Goal: Share content: Share content

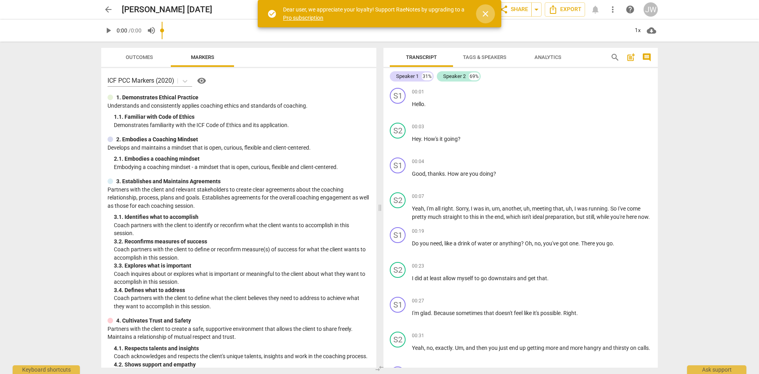
click at [488, 15] on span "close" at bounding box center [485, 13] width 9 height 9
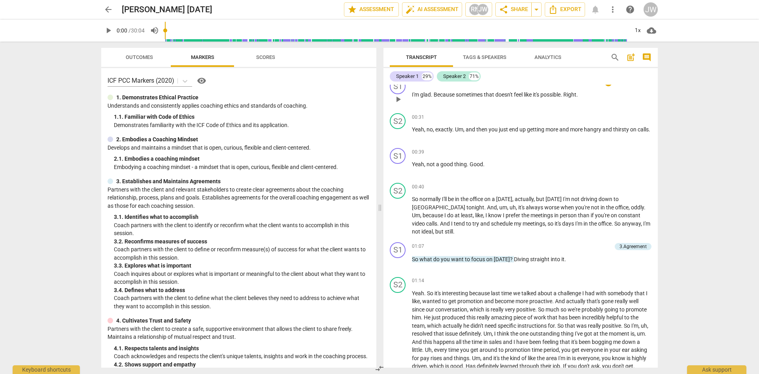
scroll to position [237, 0]
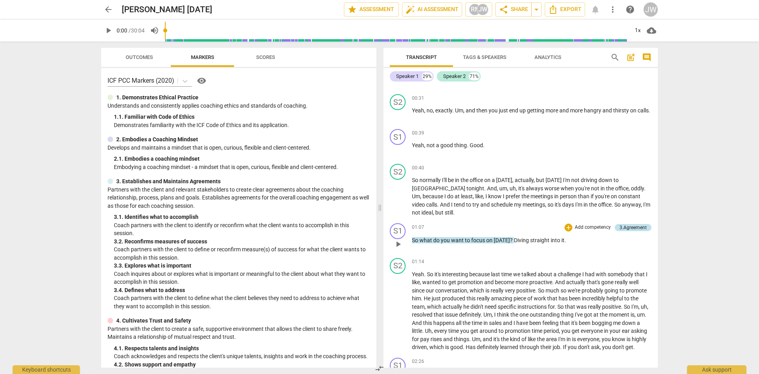
click at [629, 226] on div "3.Agreement" at bounding box center [632, 227] width 27 height 7
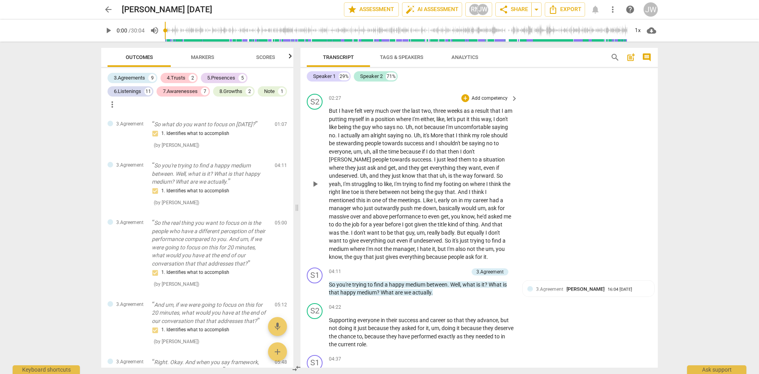
scroll to position [605, 0]
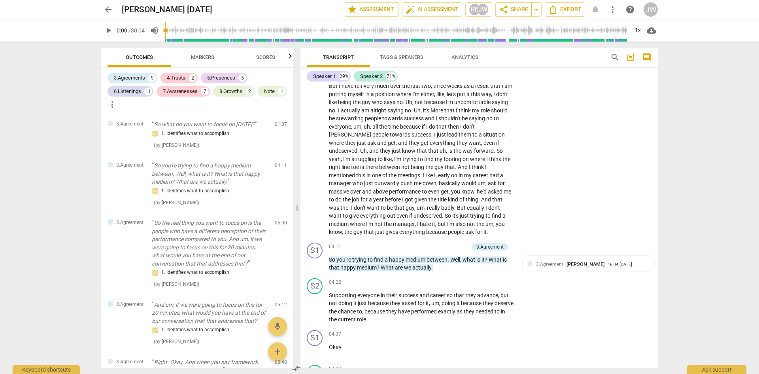
click at [214, 50] on button "Markers" at bounding box center [202, 57] width 63 height 19
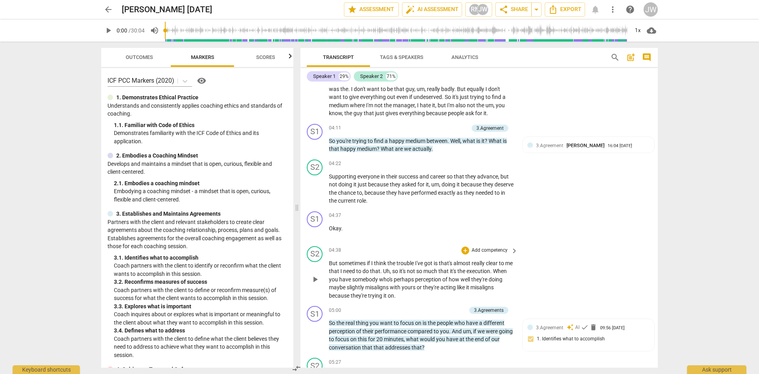
scroll to position [763, 0]
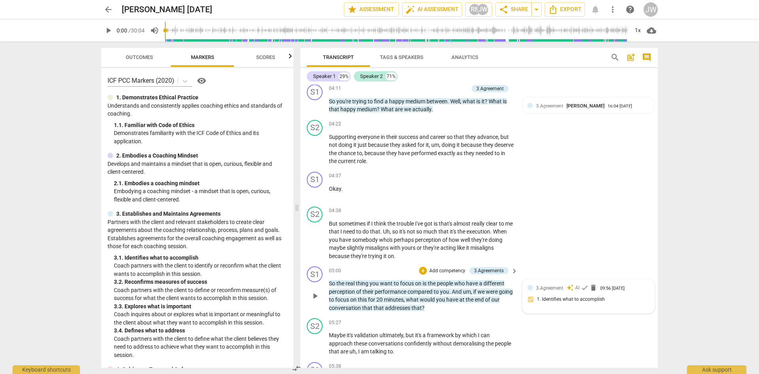
click at [543, 306] on div "3.Agreement auto_awesome AI check delete 09:56 07-11-2025 1. Identifies what to…" at bounding box center [588, 296] width 122 height 24
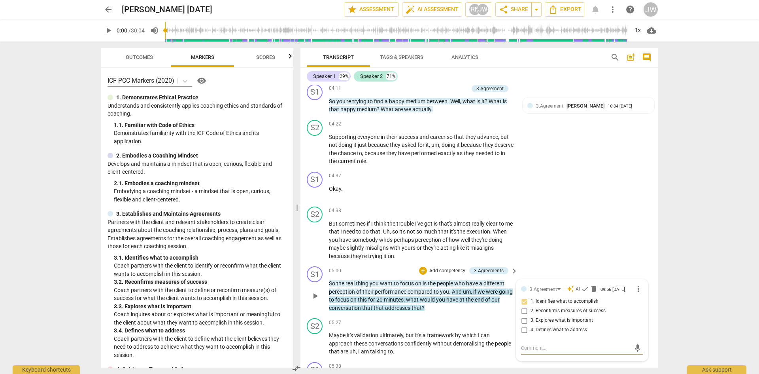
click at [525, 315] on input "2. Reconfirms measures of success" at bounding box center [524, 310] width 13 height 9
checkbox input "true"
click at [680, 212] on div "arrow_back Scott 3 July Saved edit star Assessment auto_fix_high AI Assessment …" at bounding box center [379, 187] width 759 height 374
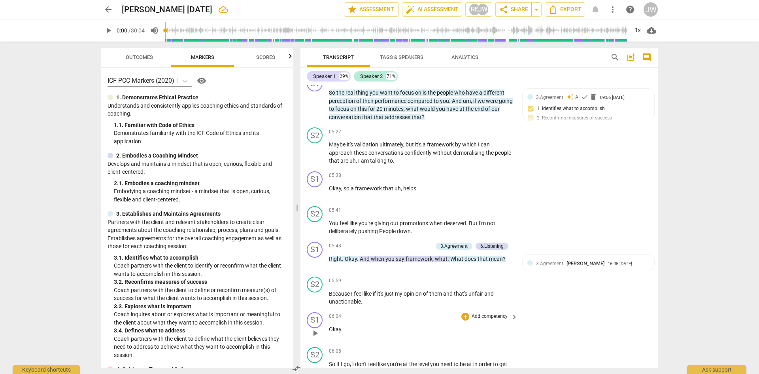
scroll to position [961, 0]
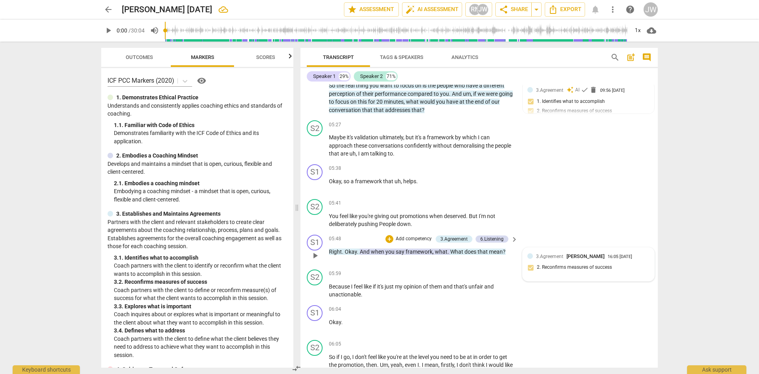
click at [548, 276] on div "3.Agreement Jennifer Wrigley 16:05 08-28-2025 2. Reconfirms measures of success" at bounding box center [588, 264] width 122 height 24
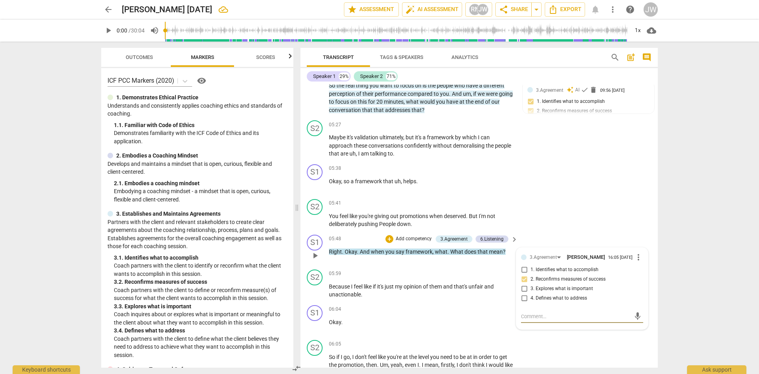
click at [521, 284] on input "2. Reconfirms measures of success" at bounding box center [524, 278] width 13 height 9
click at [524, 284] on input "2. Reconfirms measures of success" at bounding box center [524, 278] width 13 height 9
checkbox input "false"
click at [523, 293] on input "3. Explores what is important" at bounding box center [524, 288] width 13 height 9
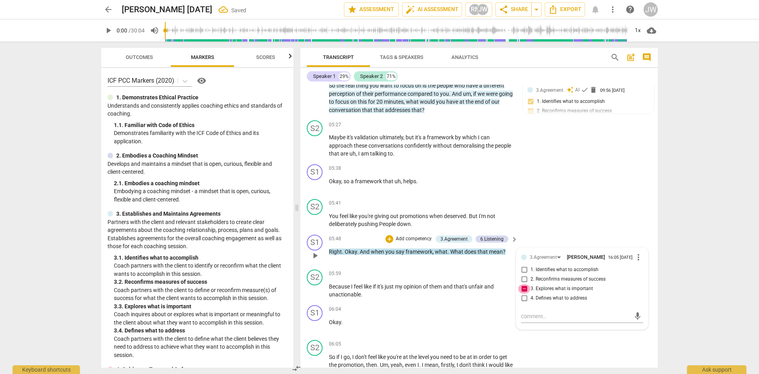
click at [525, 293] on input "3. Explores what is important" at bounding box center [524, 288] width 13 height 9
checkbox input "false"
click at [523, 303] on input "4. Defines what to address" at bounding box center [524, 297] width 13 height 9
checkbox input "true"
click at [676, 224] on div "arrow_back Scott 3 July Saved edit star Assessment auto_fix_high AI Assessment …" at bounding box center [379, 187] width 759 height 374
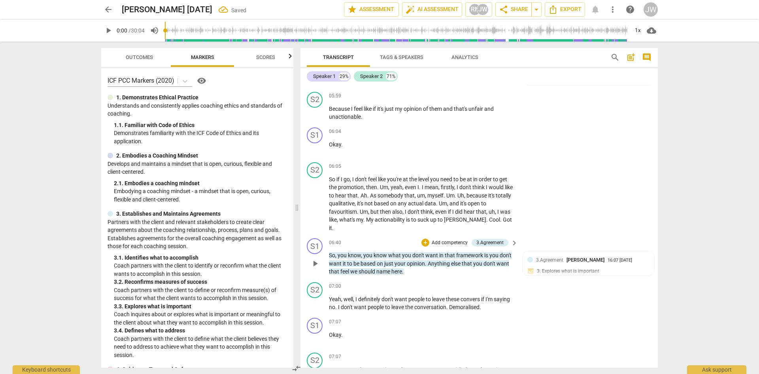
scroll to position [1158, 0]
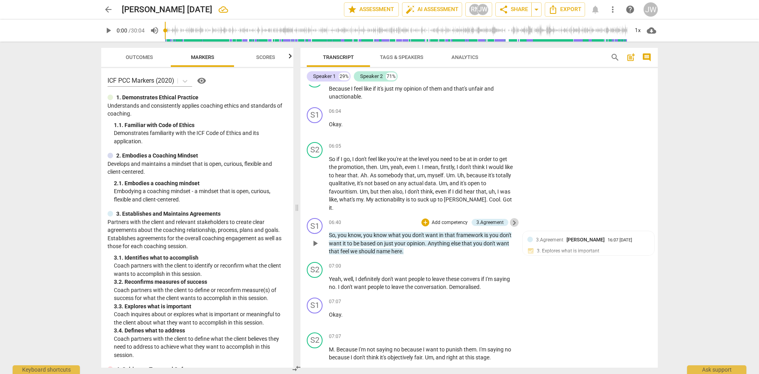
click at [513, 223] on span "keyboard_arrow_right" at bounding box center [514, 222] width 9 height 9
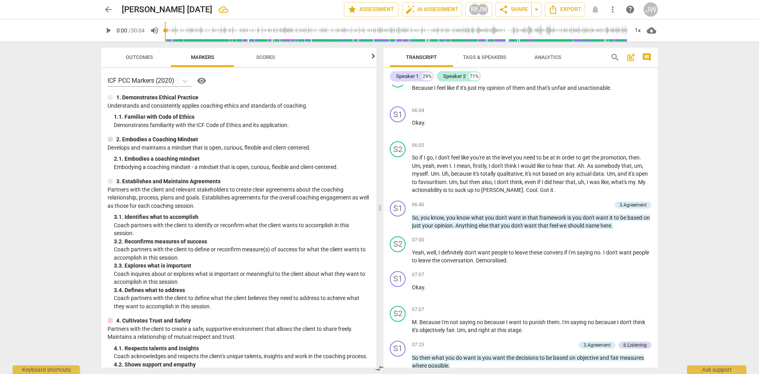
click at [631, 59] on span "post_add" at bounding box center [630, 57] width 9 height 9
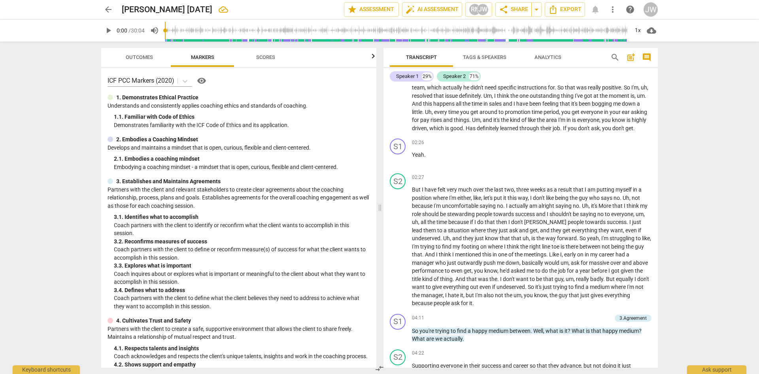
scroll to position [571, 0]
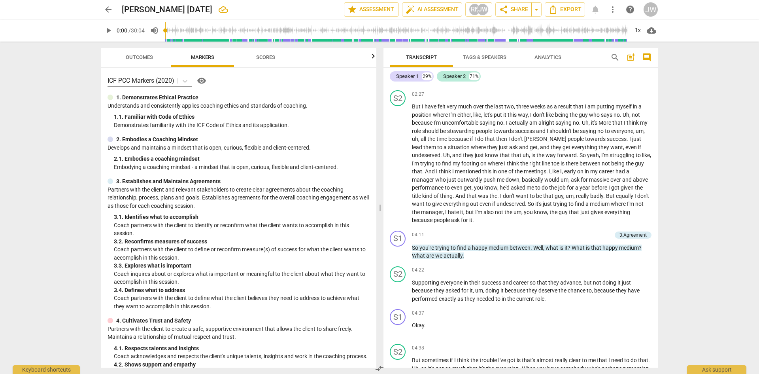
click at [375, 58] on icon "button" at bounding box center [372, 55] width 9 height 9
click at [381, 366] on span "compare_arrows" at bounding box center [379, 367] width 9 height 9
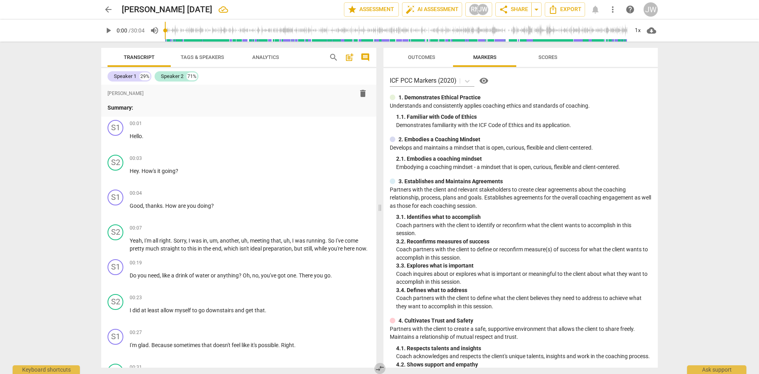
click at [380, 367] on span "compare_arrows" at bounding box center [379, 367] width 9 height 9
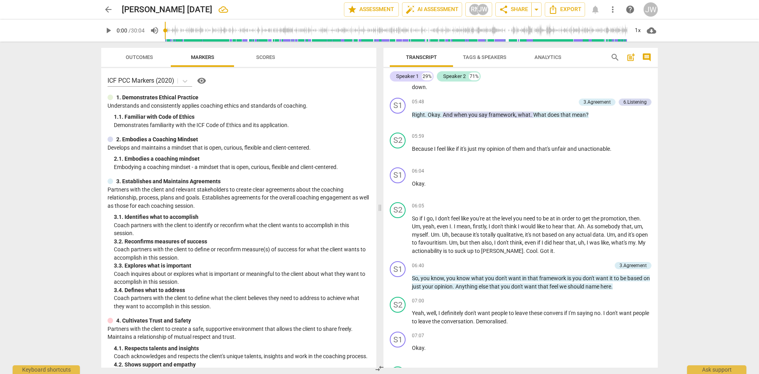
scroll to position [1039, 0]
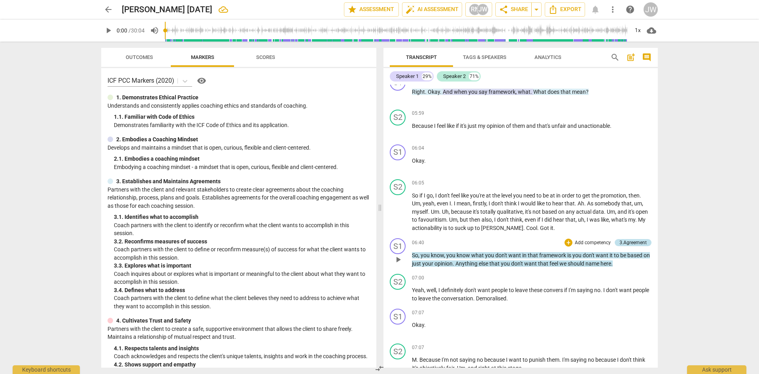
click at [621, 246] on div "3.Agreement" at bounding box center [632, 242] width 27 height 7
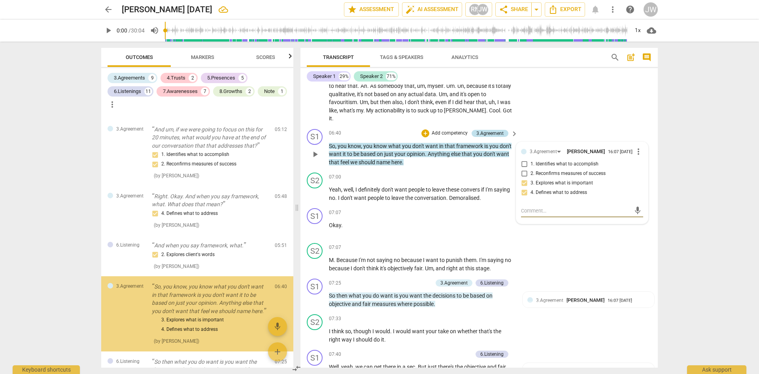
scroll to position [197, 0]
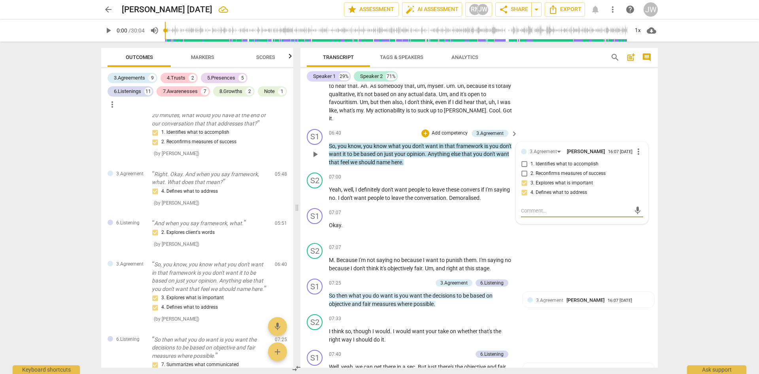
click at [523, 186] on input "3. Explores what is important" at bounding box center [524, 182] width 13 height 9
checkbox input "false"
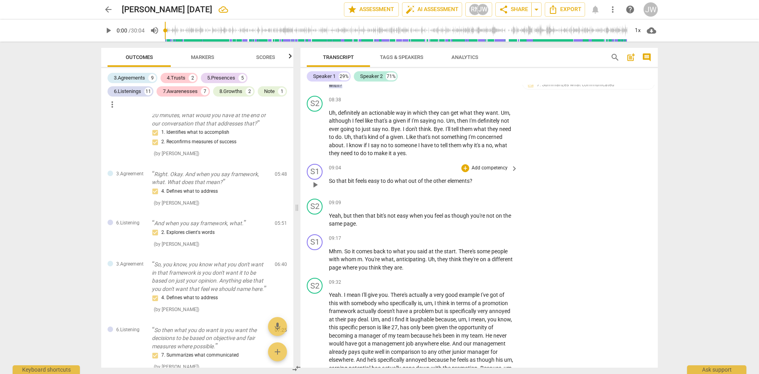
scroll to position [1754, 0]
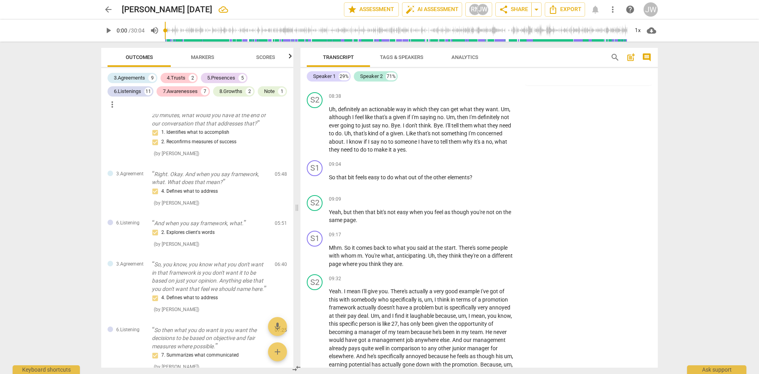
click at [196, 59] on span "Markers" at bounding box center [202, 57] width 23 height 6
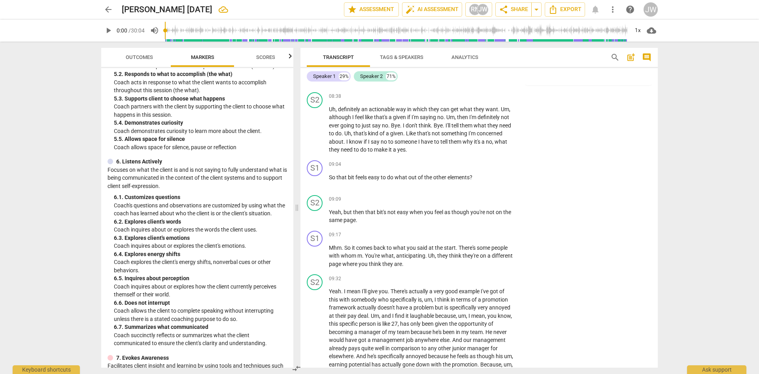
scroll to position [474, 0]
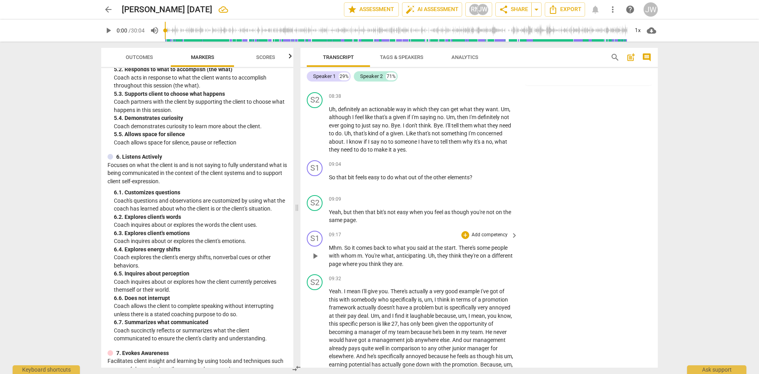
click at [491, 235] on p "Add competency" at bounding box center [490, 234] width 38 height 7
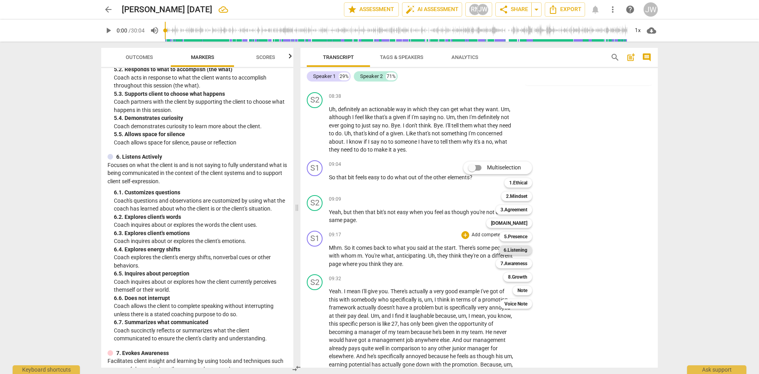
click at [511, 251] on b "6.Listening" at bounding box center [516, 249] width 24 height 9
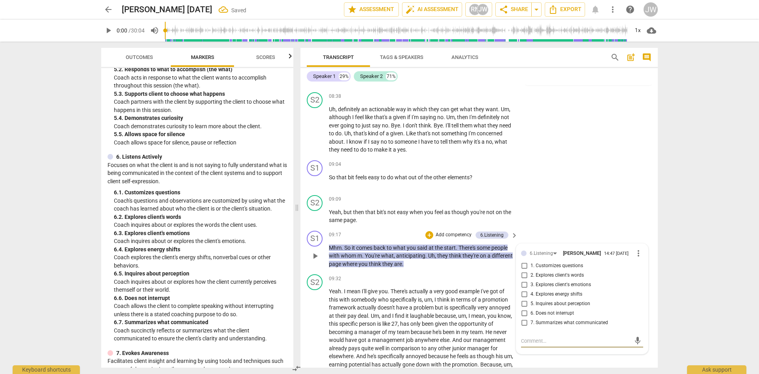
click at [523, 268] on input "1. Customizes questions" at bounding box center [524, 265] width 13 height 9
checkbox input "true"
click at [522, 276] on input "2. Explores client's words" at bounding box center [524, 274] width 13 height 9
checkbox input "true"
click at [470, 9] on div "RN" at bounding box center [475, 10] width 12 height 12
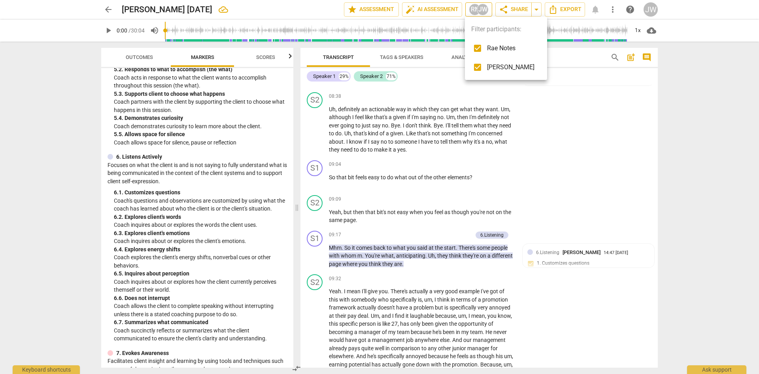
click at [470, 9] on div at bounding box center [379, 187] width 759 height 374
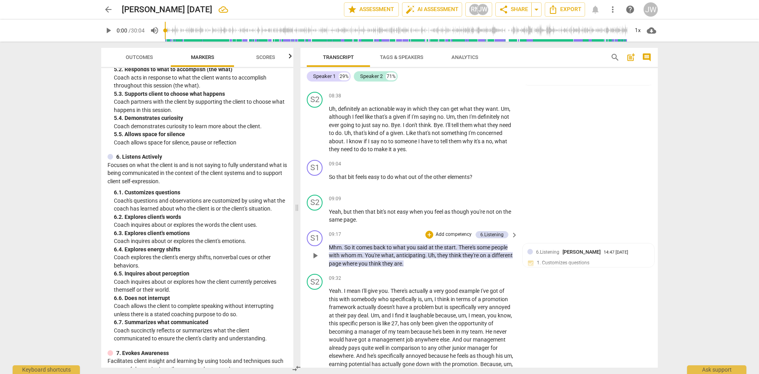
scroll to position [1754, 0]
click at [480, 164] on p "Add competency" at bounding box center [490, 164] width 38 height 7
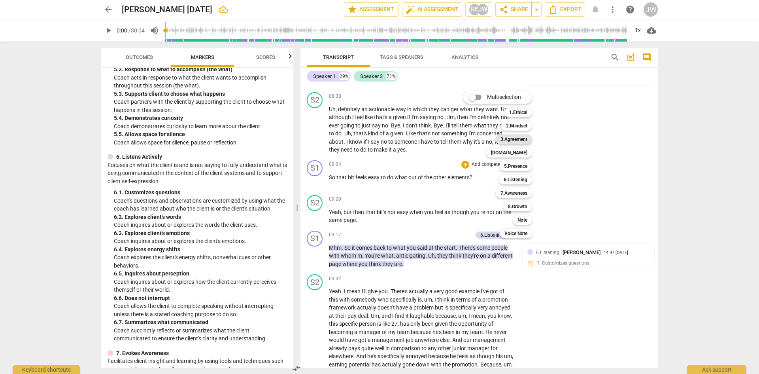
click at [521, 137] on b "3.Agreement" at bounding box center [513, 138] width 27 height 9
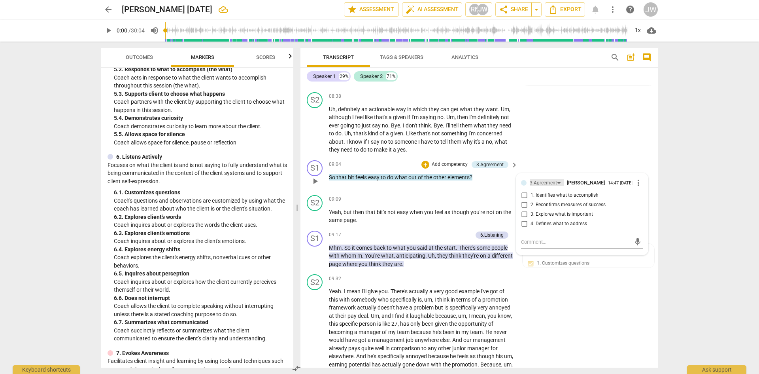
click at [534, 180] on div "3.Agreement" at bounding box center [543, 183] width 27 height 8
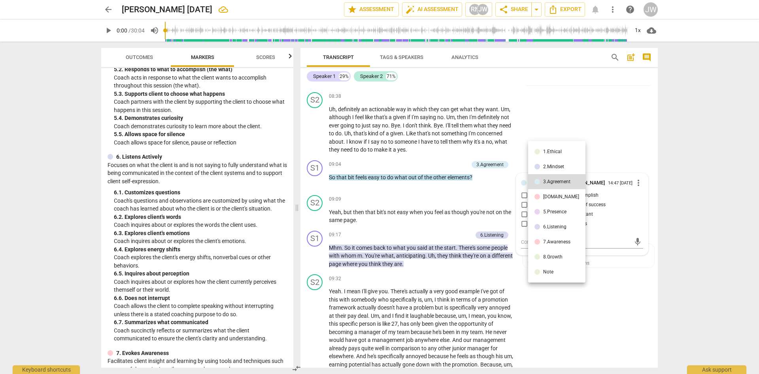
click at [547, 222] on li "6.Listening" at bounding box center [556, 226] width 57 height 15
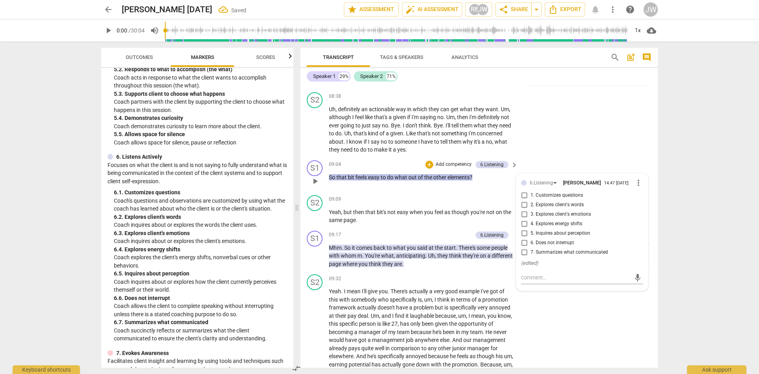
click at [524, 205] on input "2. Explores client's words" at bounding box center [524, 204] width 13 height 9
checkbox input "true"
click at [679, 179] on div "arrow_back Scott 3 July edit star Assessment auto_fix_high AI Assessment RN JW …" at bounding box center [379, 187] width 759 height 374
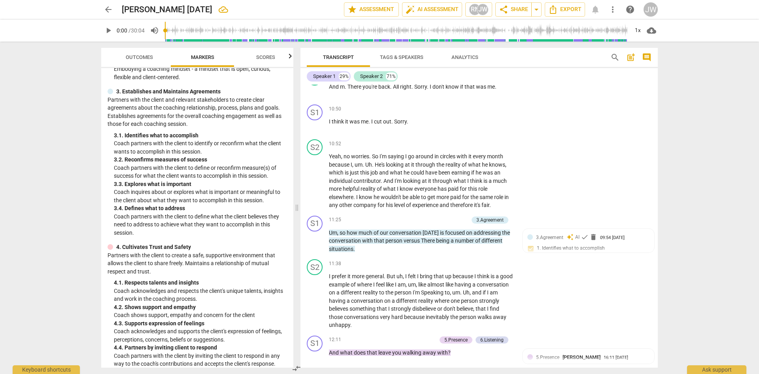
scroll to position [119, 0]
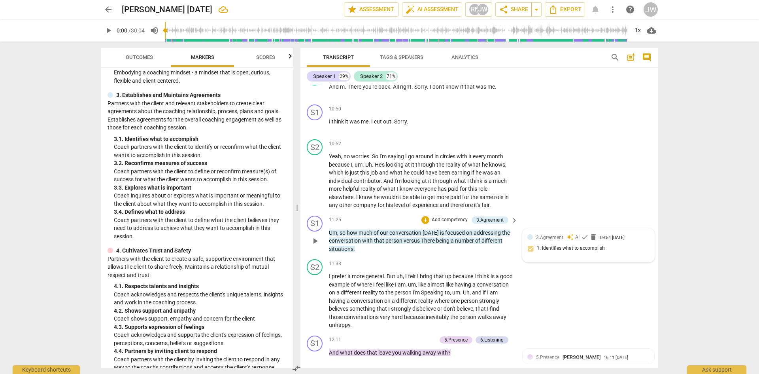
click at [557, 238] on span "3.Agreement" at bounding box center [549, 237] width 27 height 6
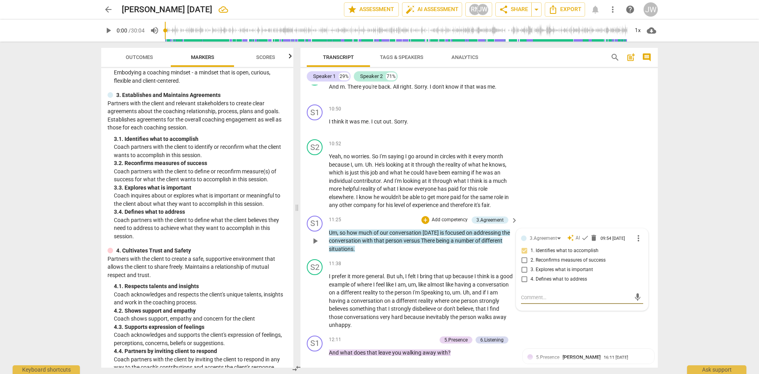
click at [522, 250] on input "1. Identifies what to accomplish" at bounding box center [524, 250] width 13 height 9
checkbox input "true"
click at [522, 282] on input "4. Defines what to address" at bounding box center [524, 278] width 13 height 9
checkbox input "true"
click at [524, 252] on input "1. Identifies what to accomplish" at bounding box center [524, 250] width 13 height 9
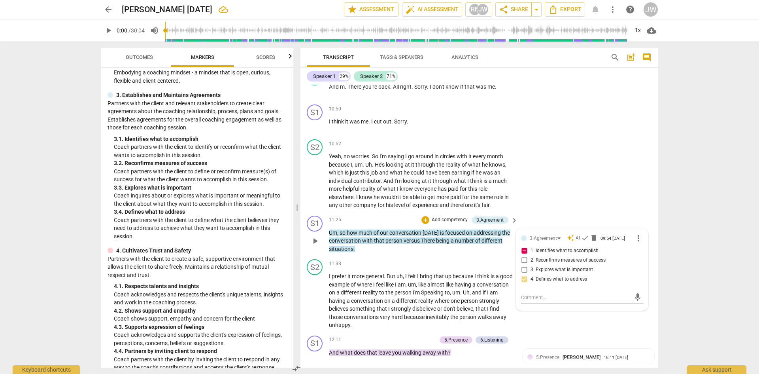
checkbox input "false"
click at [682, 209] on div "arrow_back Scott 3 July edit star Assessment auto_fix_high AI Assessment RN JW …" at bounding box center [379, 187] width 759 height 374
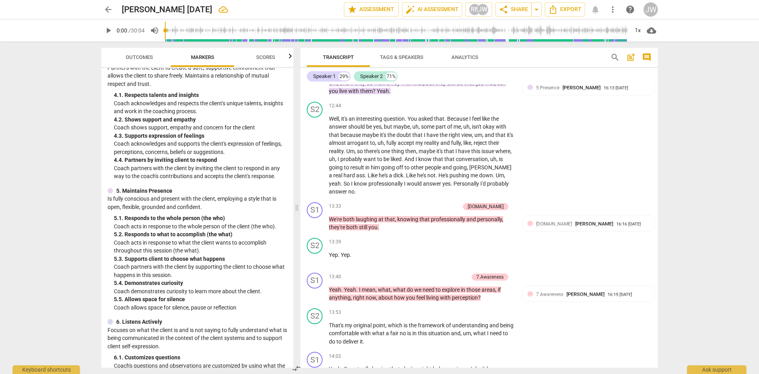
scroll to position [316, 0]
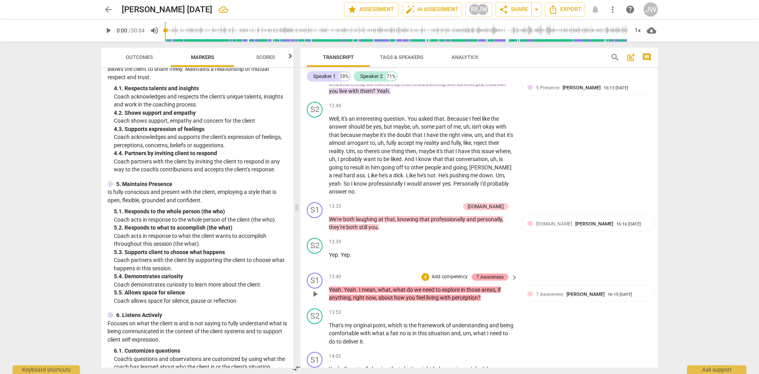
click at [495, 274] on div "7.Awareness" at bounding box center [489, 276] width 27 height 7
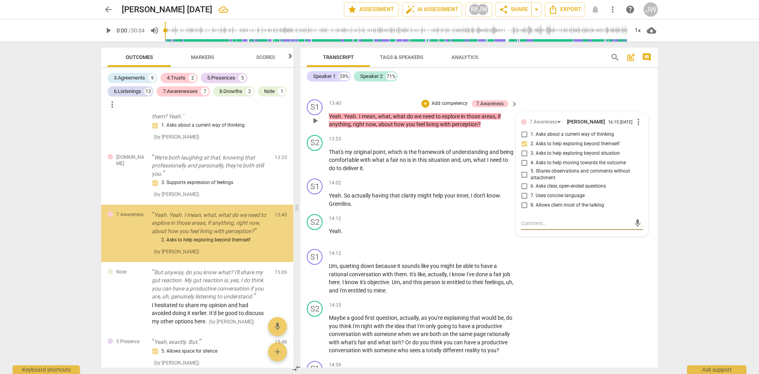
scroll to position [1134, 0]
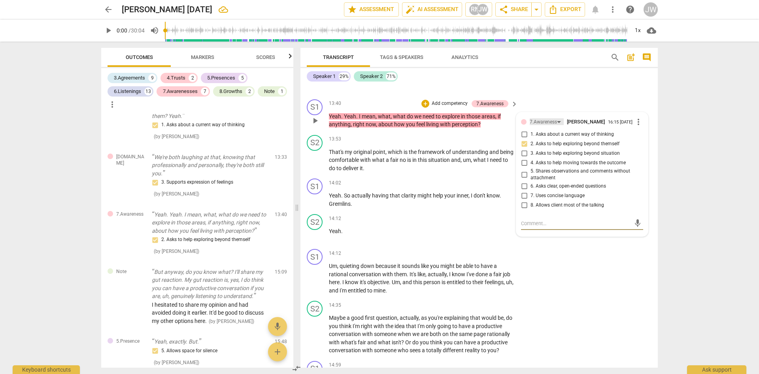
click at [535, 118] on div "7.Awareness" at bounding box center [543, 122] width 27 height 8
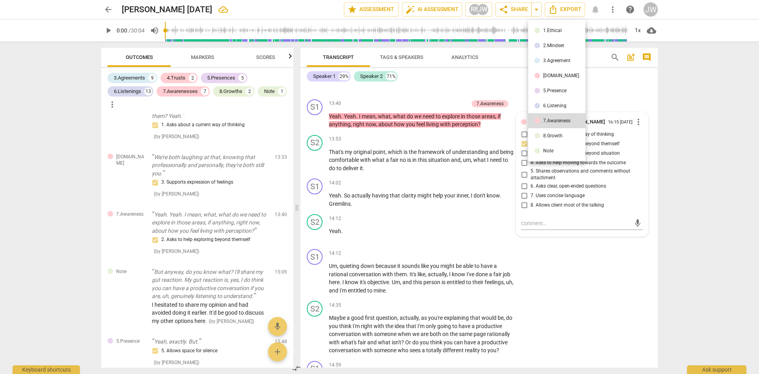
click at [538, 91] on div at bounding box center [537, 91] width 6 height 6
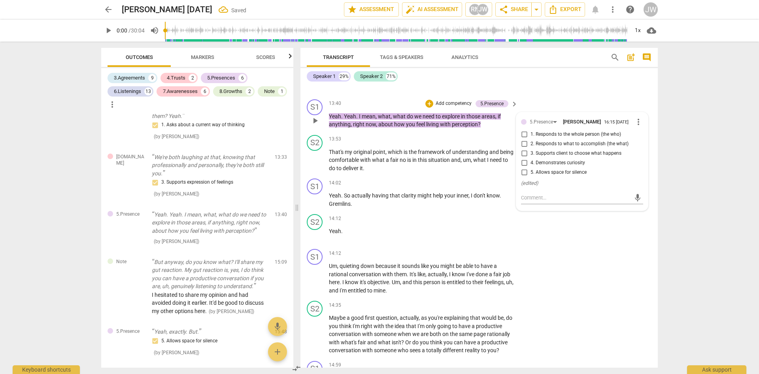
click at [525, 155] on input "3. Supports client to choose what happens" at bounding box center [524, 153] width 13 height 9
checkbox input "true"
click at [688, 145] on div "arrow_back Scott 3 July Saved edit star Assessment auto_fix_high AI Assessment …" at bounding box center [379, 187] width 759 height 374
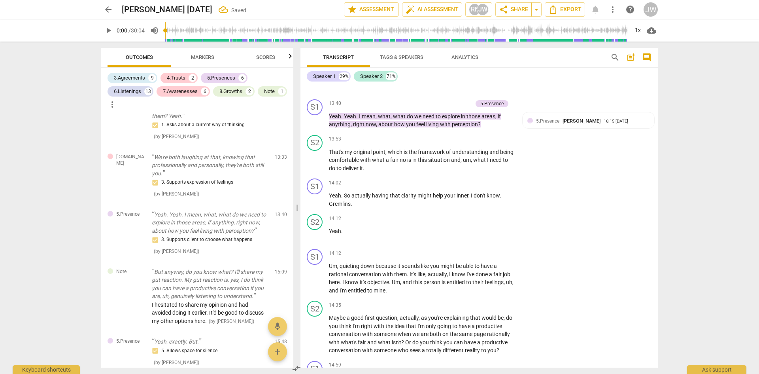
click at [218, 59] on span "Markers" at bounding box center [202, 57] width 42 height 11
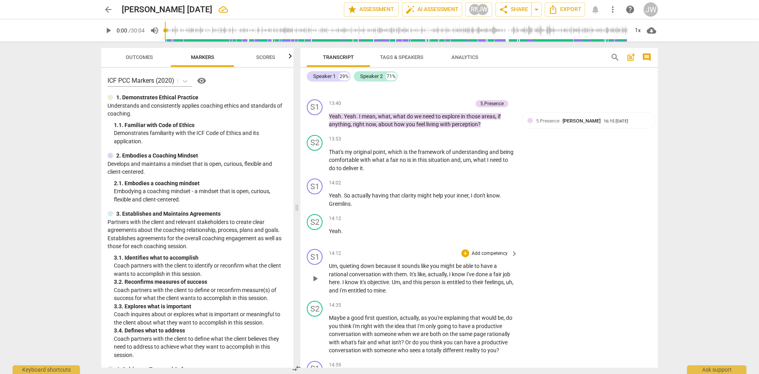
click at [493, 250] on p "Add competency" at bounding box center [490, 253] width 38 height 7
drag, startPoint x: 291, startPoint y: 134, endPoint x: 292, endPoint y: 142, distance: 7.9
click at [292, 142] on div at bounding box center [379, 187] width 759 height 374
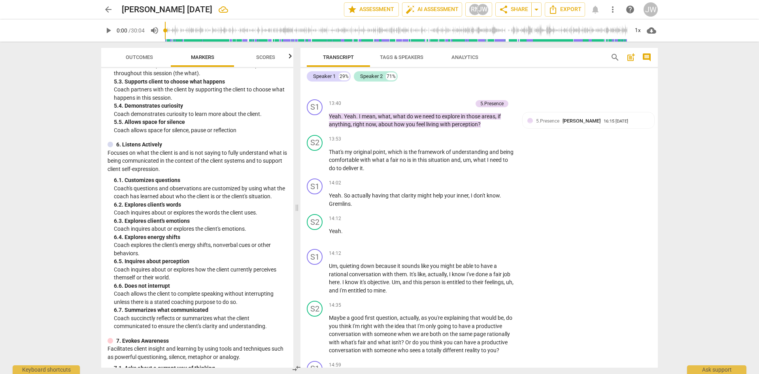
scroll to position [488, 0]
click at [494, 182] on p "Add competency" at bounding box center [490, 182] width 38 height 7
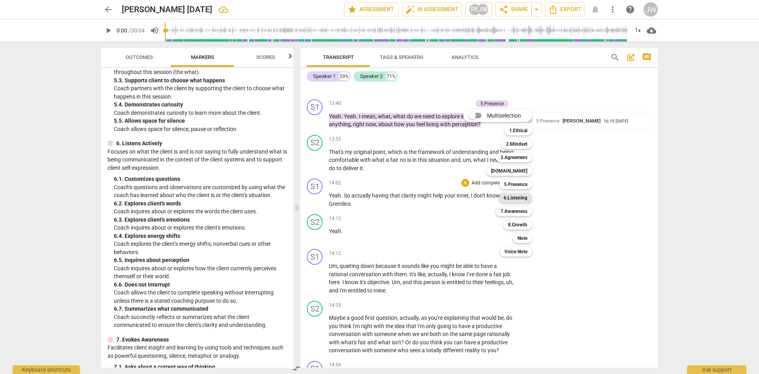
click at [513, 197] on b "6.Listening" at bounding box center [516, 197] width 24 height 9
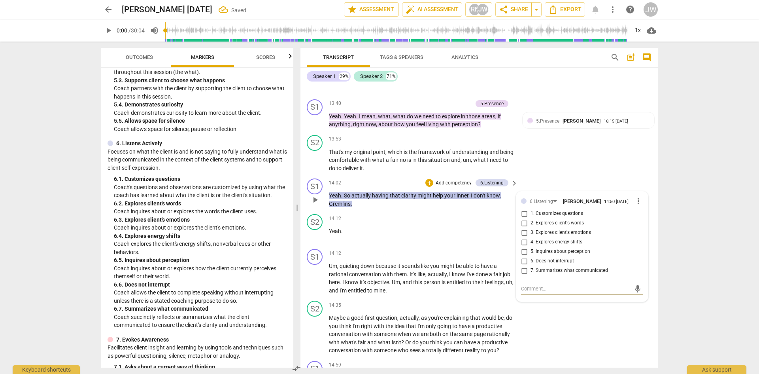
click at [524, 234] on input "3. Explores client's emotions" at bounding box center [524, 232] width 13 height 9
checkbox input "true"
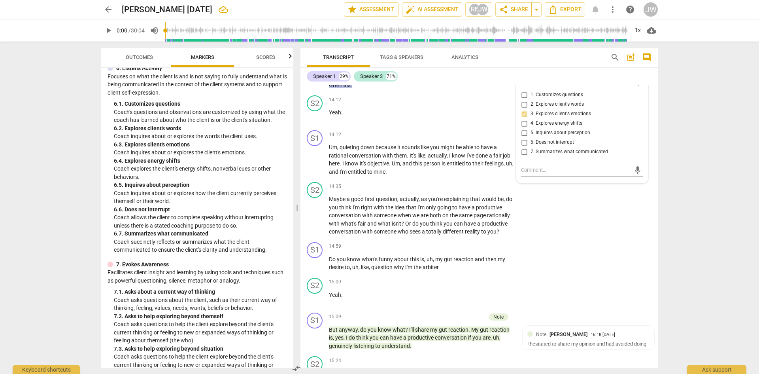
scroll to position [567, 0]
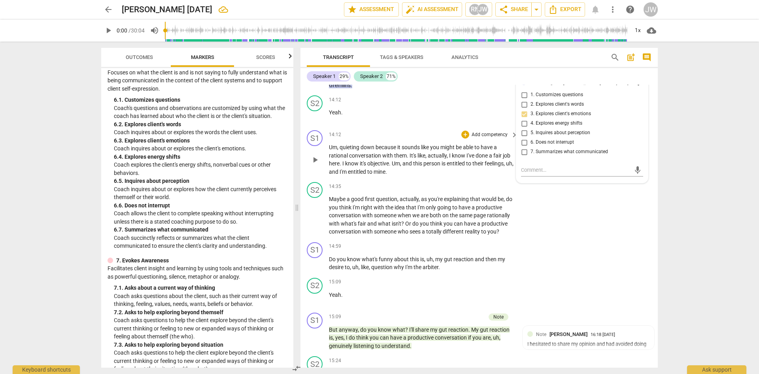
click at [486, 132] on p "Add competency" at bounding box center [490, 134] width 38 height 7
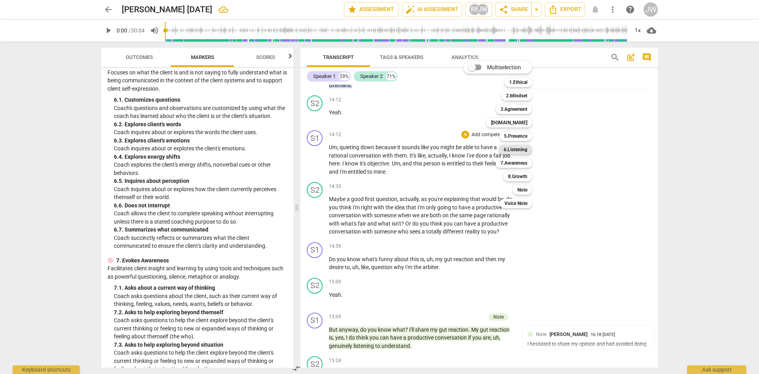
click at [509, 152] on b "6.Listening" at bounding box center [516, 149] width 24 height 9
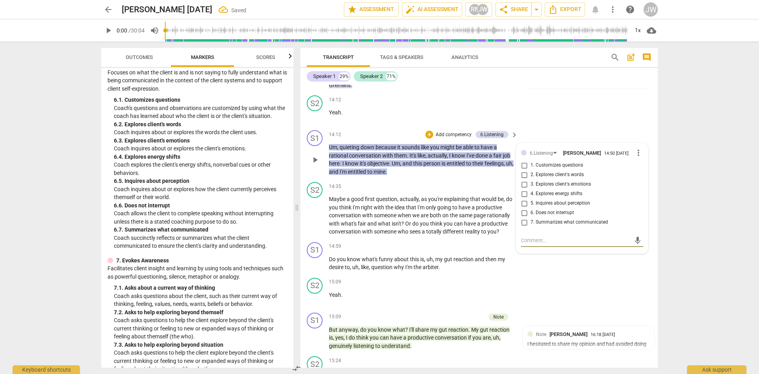
click at [523, 223] on input "7. Summarizes what communicated" at bounding box center [524, 221] width 13 height 9
checkbox input "true"
click at [690, 159] on div "arrow_back Scott 3 July Saved edit star Assessment auto_fix_high AI Assessment …" at bounding box center [379, 187] width 759 height 374
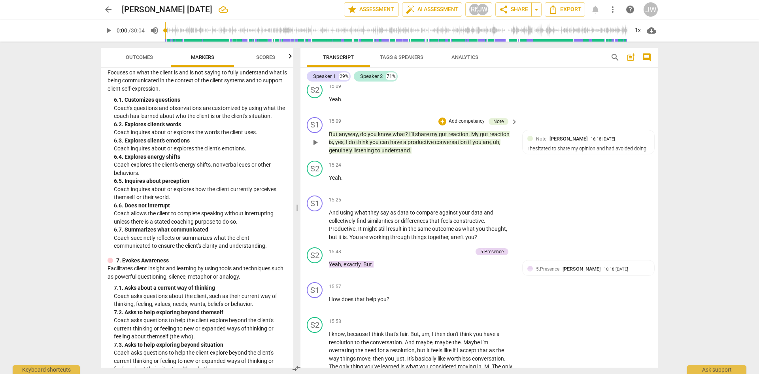
scroll to position [2955, 0]
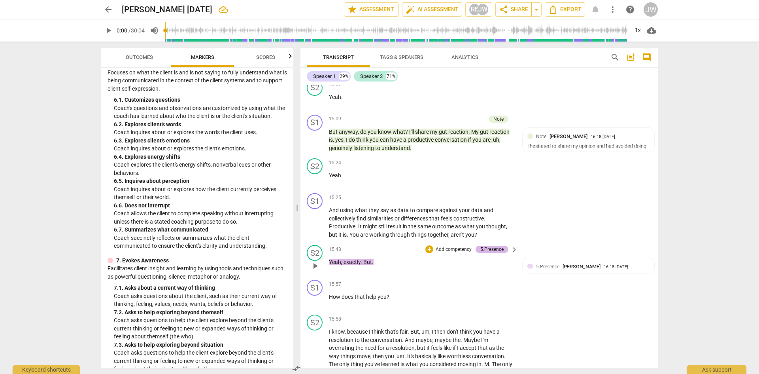
click at [497, 249] on div "5.Presence" at bounding box center [491, 248] width 23 height 7
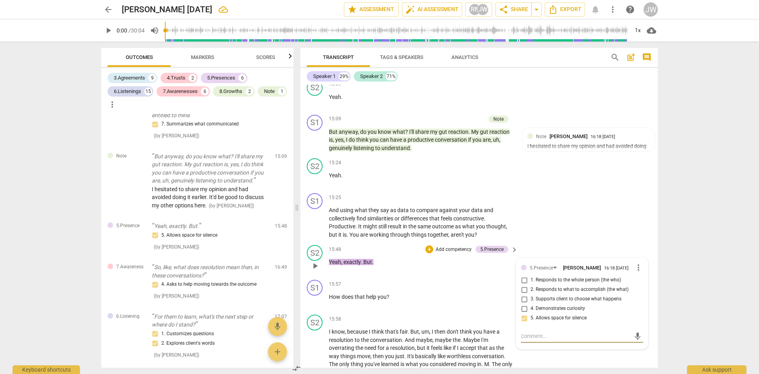
scroll to position [1384, 0]
click at [524, 321] on input "5. Allows space for silence" at bounding box center [524, 317] width 13 height 9
click at [524, 320] on input "5. Allows space for silence" at bounding box center [524, 317] width 13 height 9
checkbox input "false"
click at [634, 267] on span "more_vert" at bounding box center [638, 266] width 9 height 9
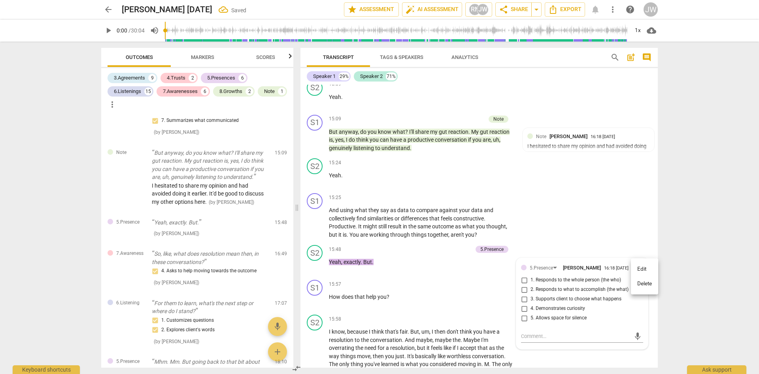
click at [647, 281] on li "Delete" at bounding box center [644, 283] width 27 height 15
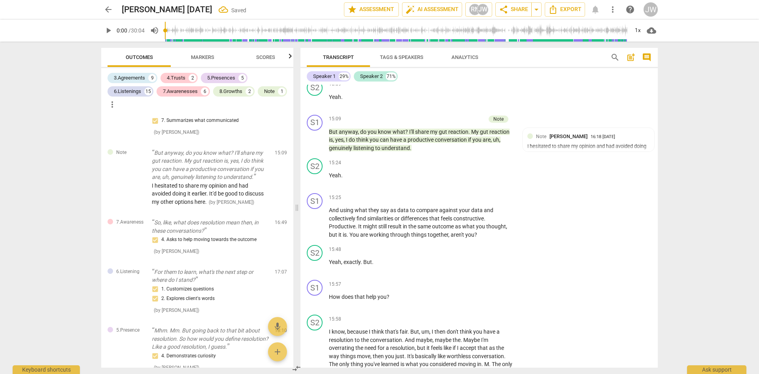
click at [204, 59] on span "Markers" at bounding box center [202, 57] width 23 height 6
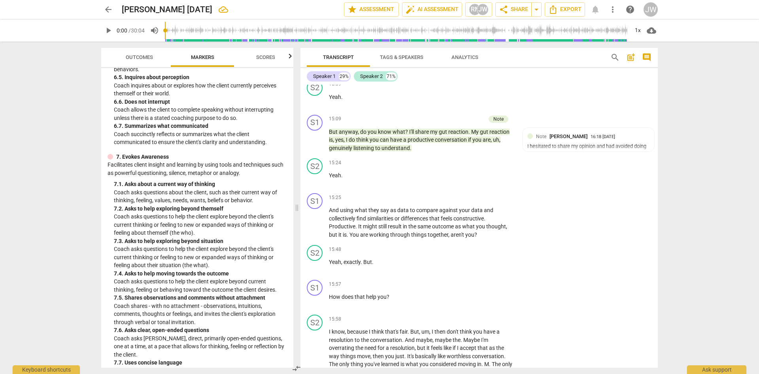
scroll to position [672, 0]
click at [493, 284] on p "Add competency" at bounding box center [490, 284] width 38 height 7
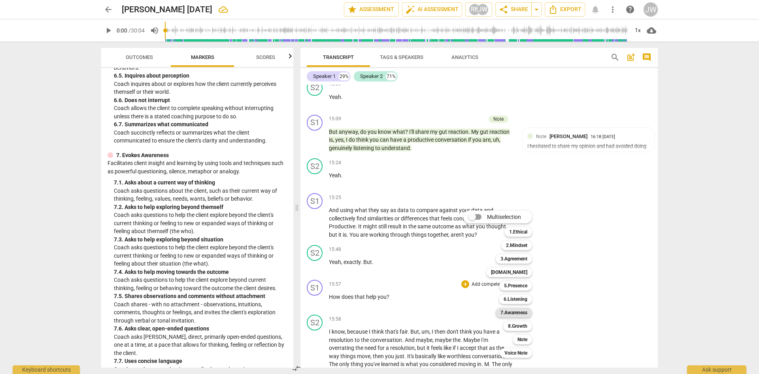
click at [514, 308] on b "7.Awareness" at bounding box center [513, 312] width 27 height 9
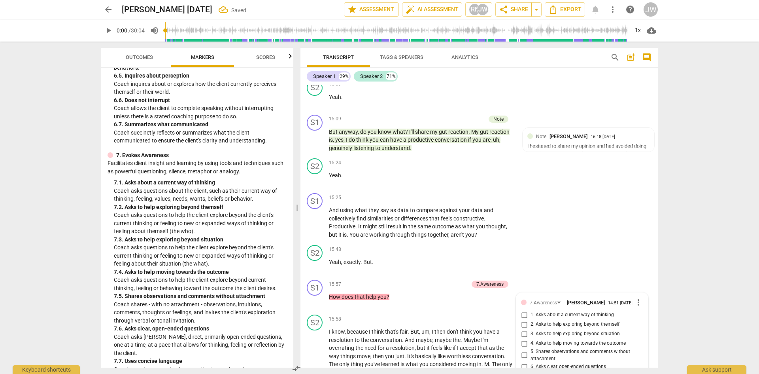
scroll to position [3135, 0]
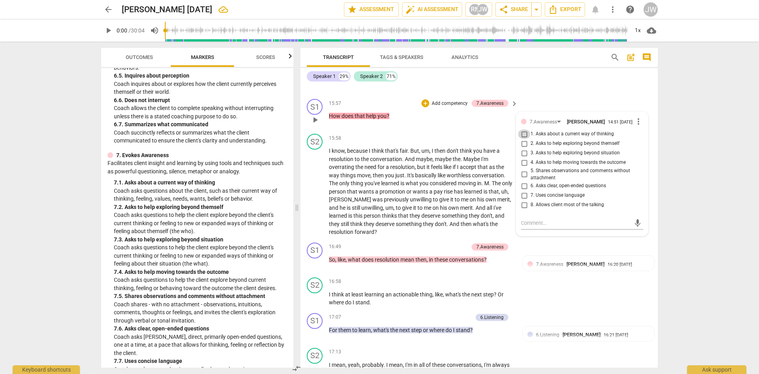
click at [523, 137] on input "1. Asks about a current way of thinking" at bounding box center [524, 133] width 13 height 9
checkbox input "true"
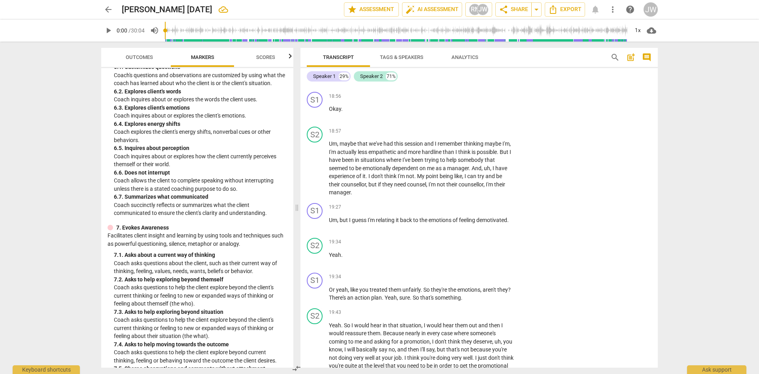
scroll to position [593, 0]
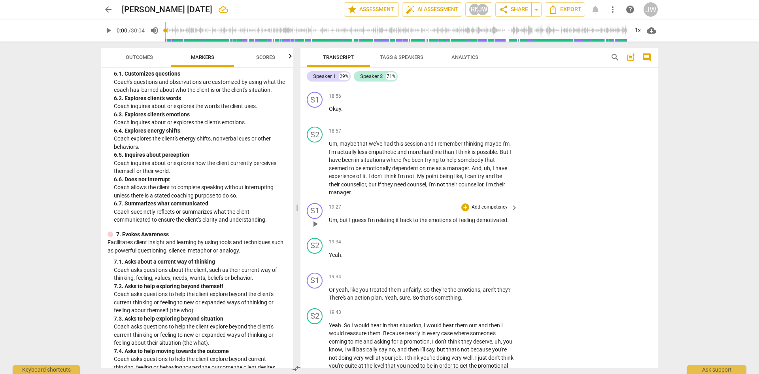
click at [504, 208] on p "Add competency" at bounding box center [490, 207] width 38 height 7
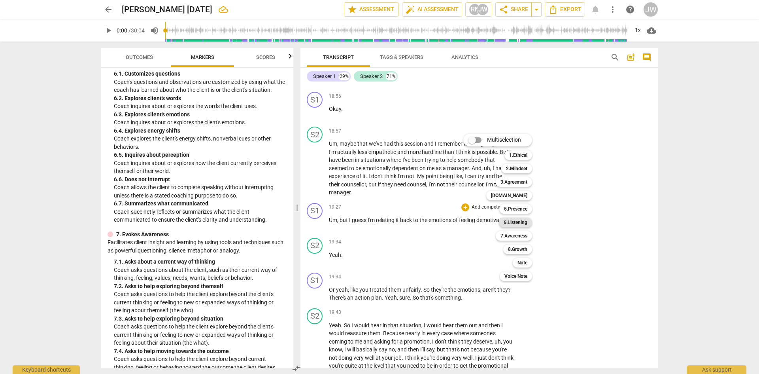
click at [515, 221] on b "6.Listening" at bounding box center [516, 221] width 24 height 9
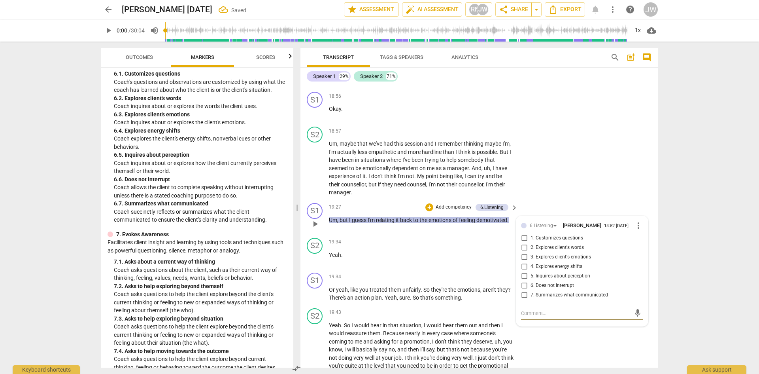
click at [524, 248] on input "2. Explores client's words" at bounding box center [524, 247] width 13 height 9
checkbox input "true"
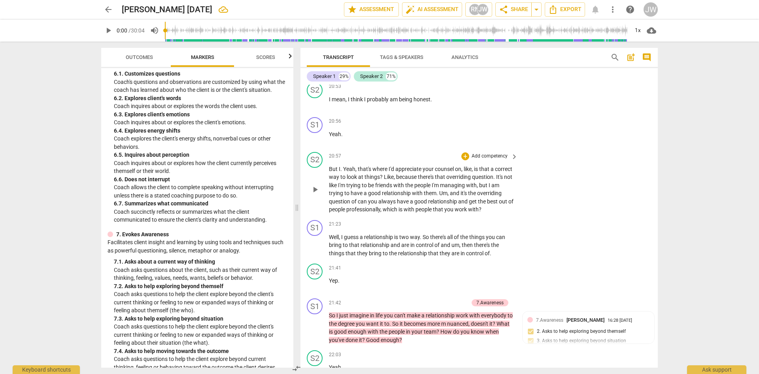
scroll to position [4203, 0]
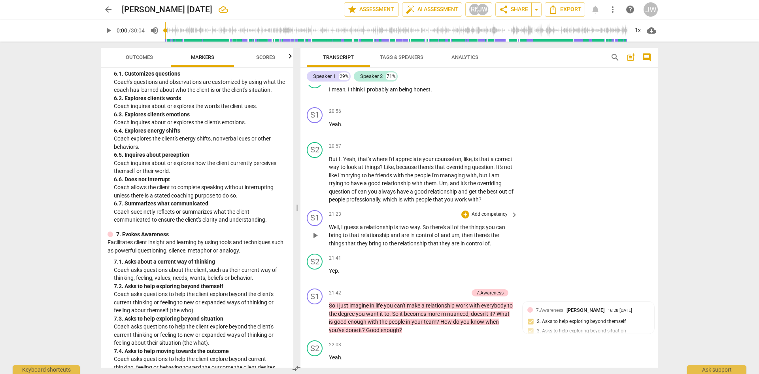
click at [497, 214] on p "Add competency" at bounding box center [490, 214] width 38 height 7
click at [521, 269] on b "Note" at bounding box center [522, 269] width 10 height 9
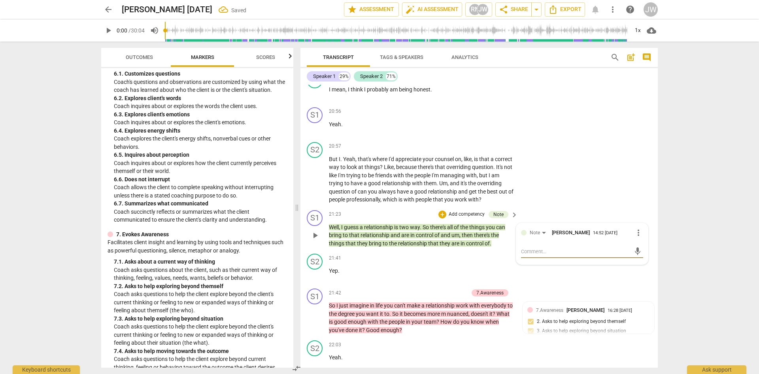
type textarea "A"
type textarea "Ag"
type textarea "Aga"
type textarea "Agai"
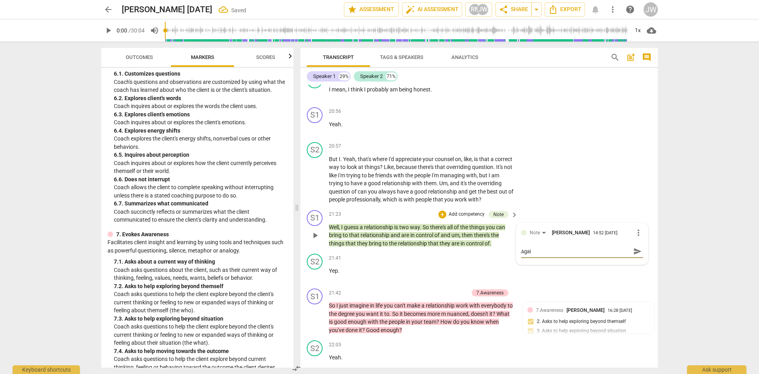
type textarea "Again"
type textarea "Again,"
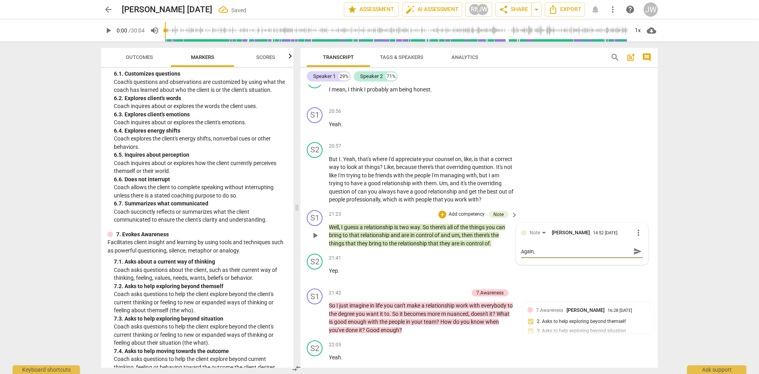
type textarea "Again,"
type textarea "Again, m"
type textarea "Again, me"
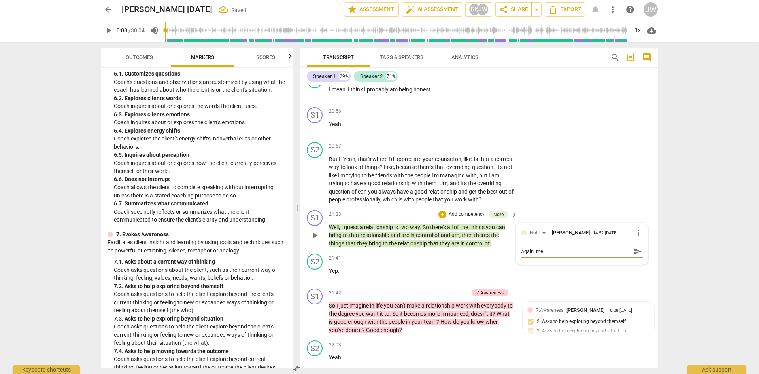
type textarea "Again, me"
type textarea "Again, me s"
type textarea "Again, me sh"
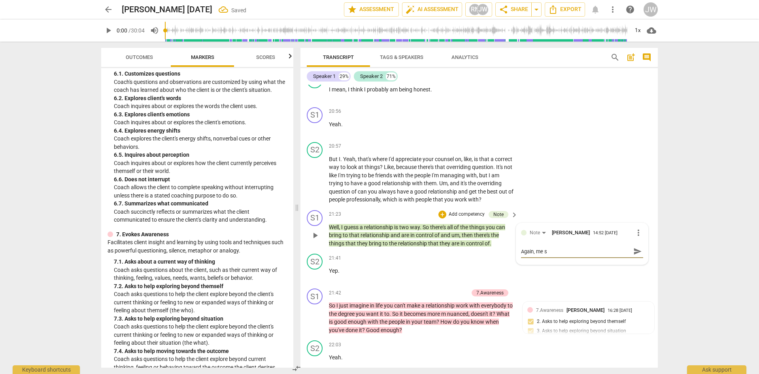
type textarea "Again, me sh"
type textarea "Again, me sha"
type textarea "Again, me shar"
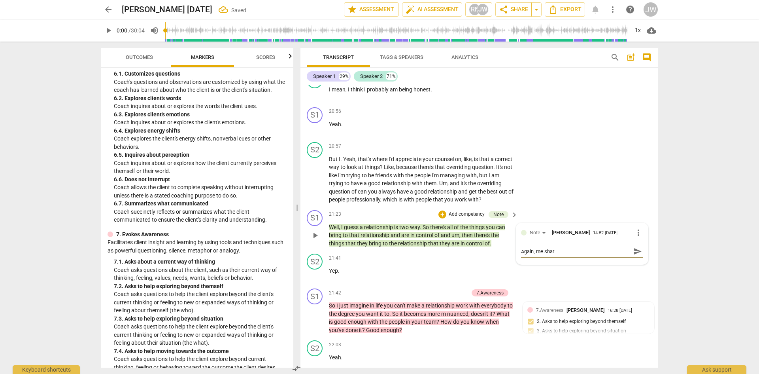
type textarea "Again, me shari"
type textarea "Again, me sharin"
type textarea "Again, me sharing"
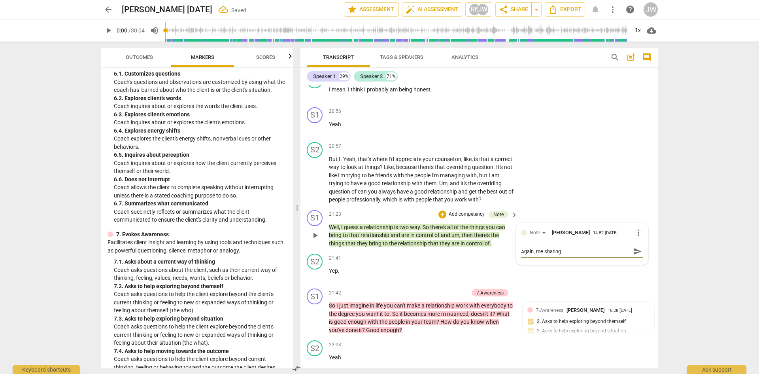
type textarea "Again, me sharing"
type textarea "Again, me sharing a"
type textarea "Again, me sharing an"
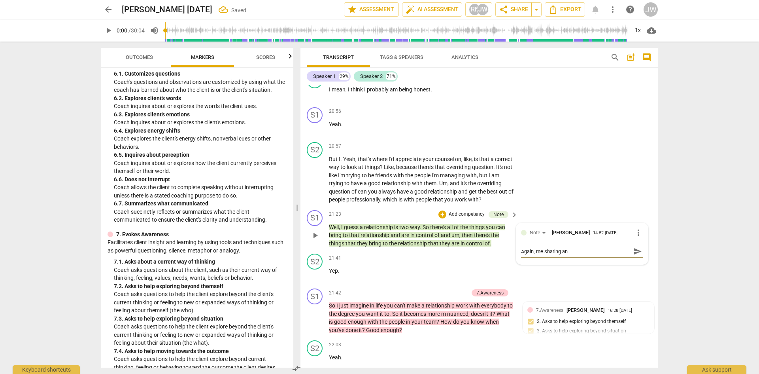
type textarea "Again, me sharing an o"
type textarea "Again, me sharing an op"
type textarea "Again, me sharing an opi"
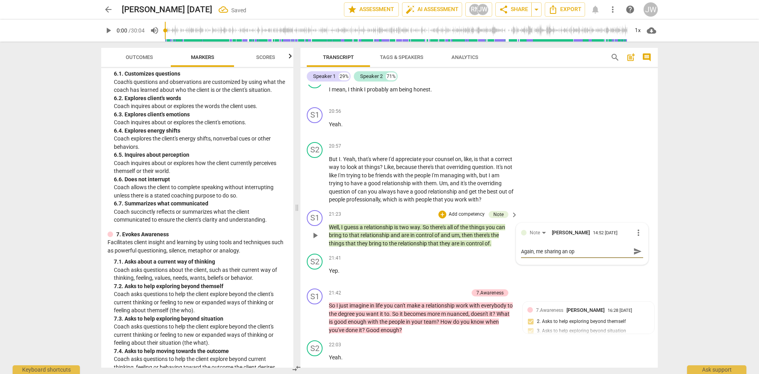
type textarea "Again, me sharing an opi"
type textarea "Again, me sharing an opin"
type textarea "Again, me sharing an opini"
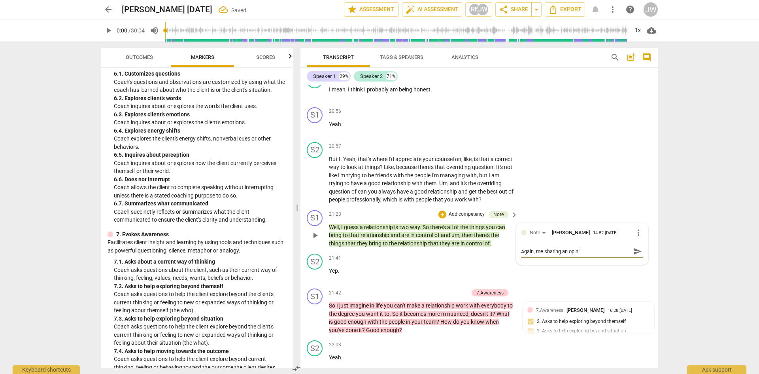
type textarea "Again, me sharing an opinio"
type textarea "Again, me sharing an opinion"
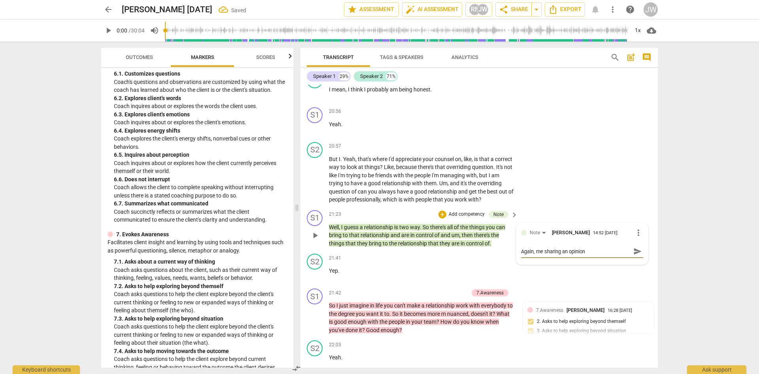
type textarea "Again, me sharing an opinion"
type textarea "Again, me sharing an opinion h"
type textarea "Again, me sharing an opinion he"
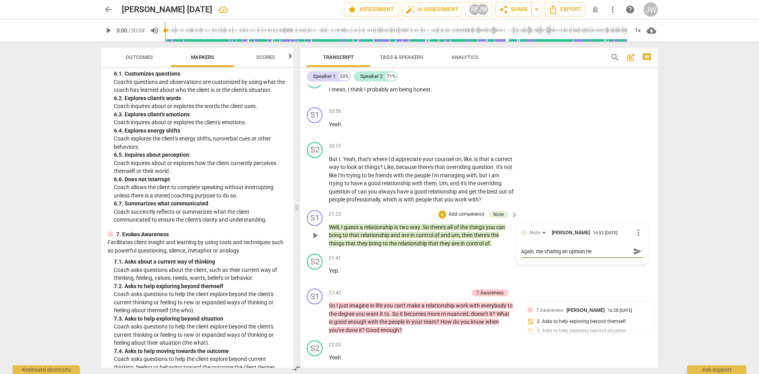
type textarea "Again, me sharing an opinion her"
type textarea "Again, me sharing an opinion here"
type textarea "Again, me sharing an opinion here."
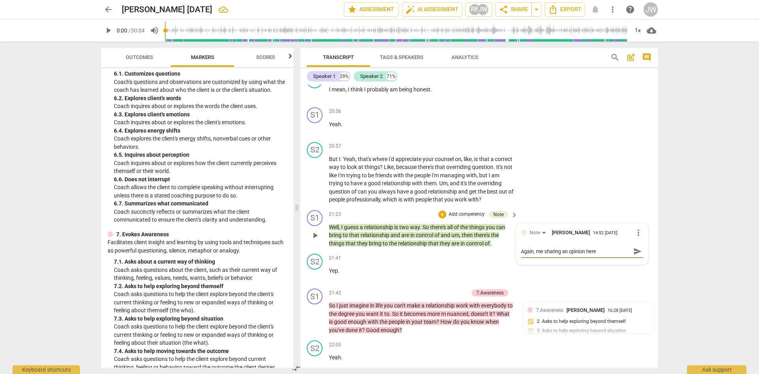
type textarea "Again, me sharing an opinion here."
type textarea "Again, me sharing an opinion here. P"
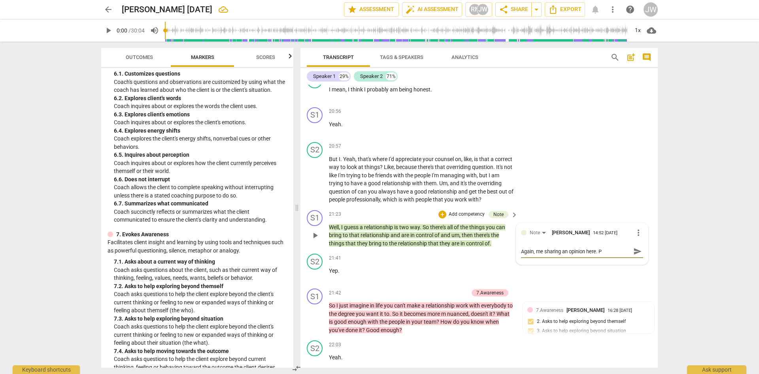
type textarea "Again, me sharing an opinion here. Pe"
type textarea "Again, me sharing an opinion here. Per"
type textarea "Again, me sharing an opinion here. Perh"
type textarea "Again, me sharing an opinion here. Perha"
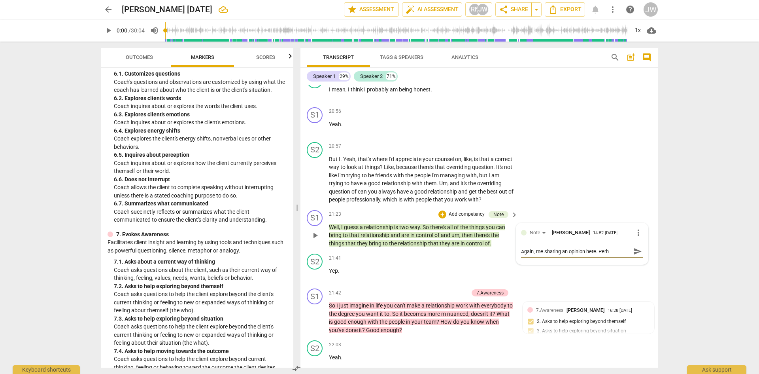
type textarea "Again, me sharing an opinion here. Perha"
type textarea "Again, me sharing an opinion here. Perhap"
type textarea "Again, me sharing an opinion here. Perhaps"
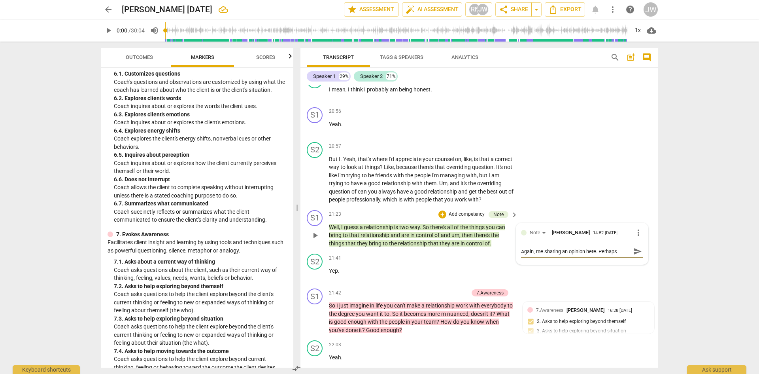
type textarea "Again, me sharing an opinion here. Perhaps g"
type textarea "Again, me sharing an opinion here. Perhaps"
type textarea "Again, me sharing an opinion here. Perhaps c"
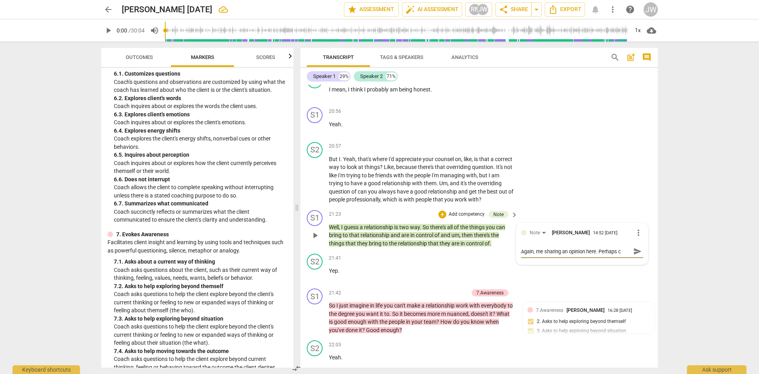
type textarea "Again, me sharing an opinion here. Perhaps co"
type textarea "Again, me sharing an opinion here. Perhaps cou"
type textarea "Again, me sharing an opinion here. Perhaps coul"
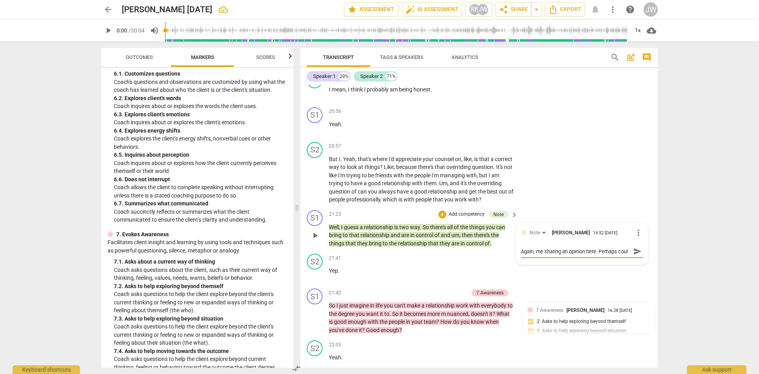
type textarea "Again, me sharing an opinion here. Perhaps could"
type textarea "Again, me sharing an opinion here. Perhaps could h"
type textarea "Again, me sharing an opinion here. Perhaps could ha"
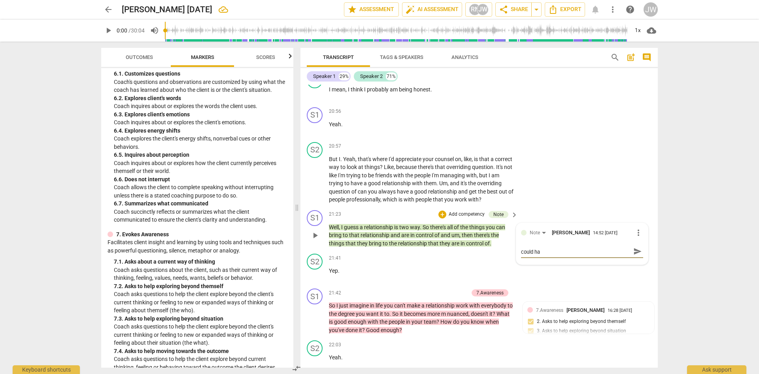
type textarea "Again, me sharing an opinion here. Perhaps could ha"
type textarea "Again, me sharing an opinion here. Perhaps could hav"
type textarea "Again, me sharing an opinion here. Perhaps could have"
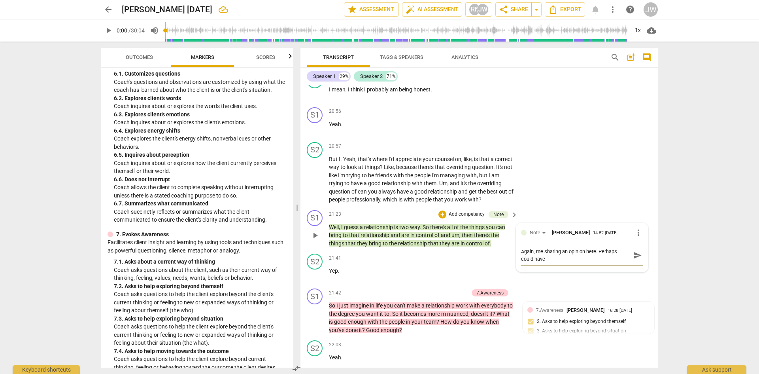
type textarea "Again, me sharing an opinion here. Perhaps could have a"
type textarea "Again, me sharing an opinion here. Perhaps could have as"
type textarea "Again, me sharing an opinion here. Perhaps could have ask"
type textarea "Again, me sharing an opinion here. Perhaps could have aske"
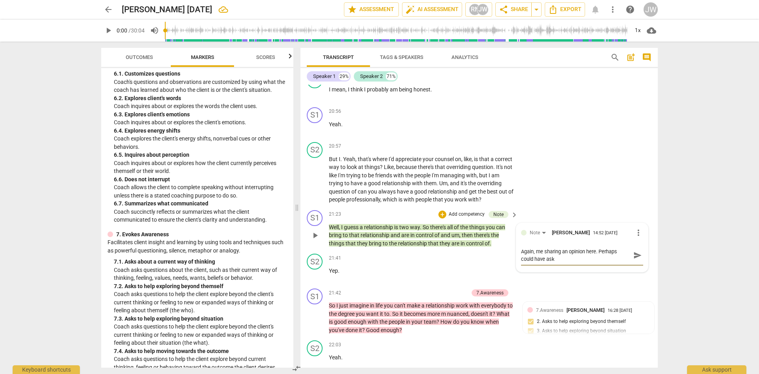
type textarea "Again, me sharing an opinion here. Perhaps could have aske"
type textarea "Again, me sharing an opinion here. Perhaps could have asked"
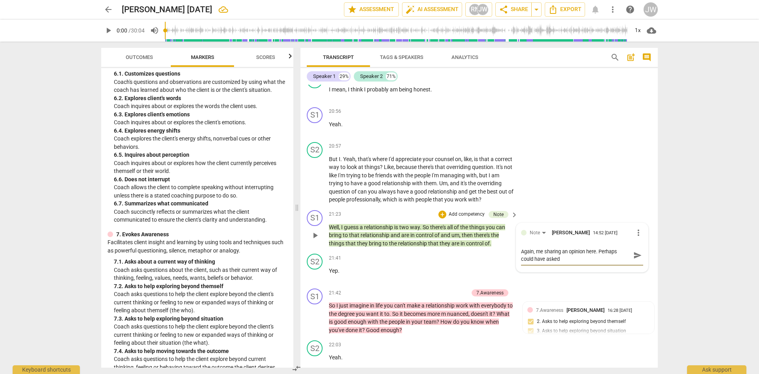
type textarea "Again, me sharing an opinion here. Perhaps could have asked w"
type textarea "Again, me sharing an opinion here. Perhaps could have asked wh"
type textarea "Again, me sharing an opinion here. Perhaps could have asked wha"
type textarea "Again, me sharing an opinion here. Perhaps could have asked what"
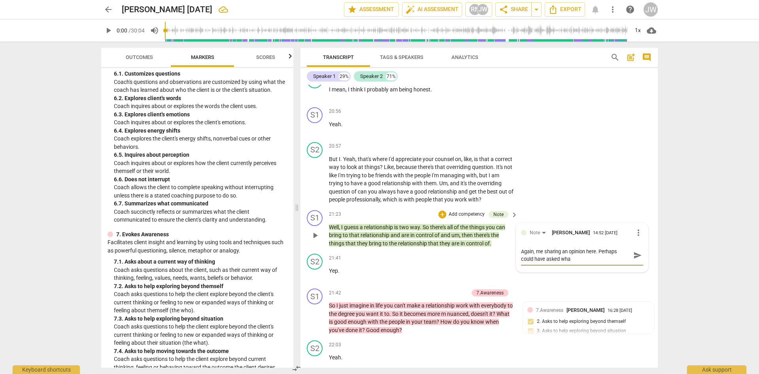
type textarea "Again, me sharing an opinion here. Perhaps could have asked what"
type textarea "Again, me sharing an opinion here. Perhaps could have asked what a"
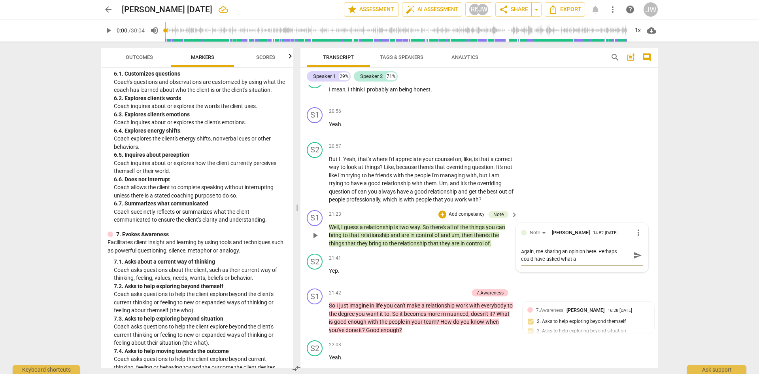
type textarea "Again, me sharing an opinion here. Perhaps could have asked what a"
type textarea "Again, me sharing an opinion here. Perhaps could have asked what a g"
type textarea "Again, me sharing an opinion here. Perhaps could have asked what a go"
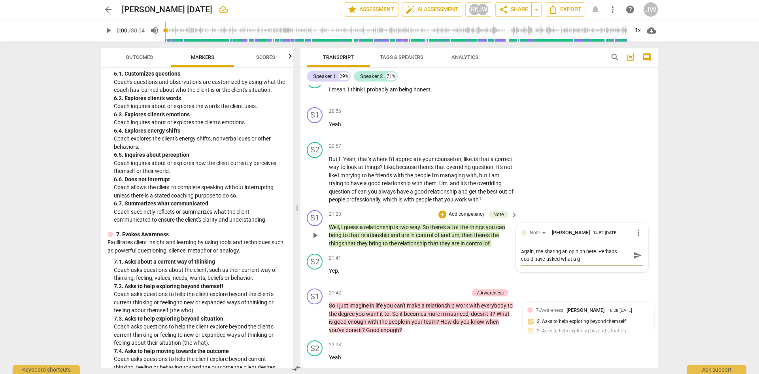
type textarea "Again, me sharing an opinion here. Perhaps could have asked what a go"
type textarea "Again, me sharing an opinion here. Perhaps could have asked what a goo"
type textarea "Again, me sharing an opinion here. Perhaps could have asked what a good"
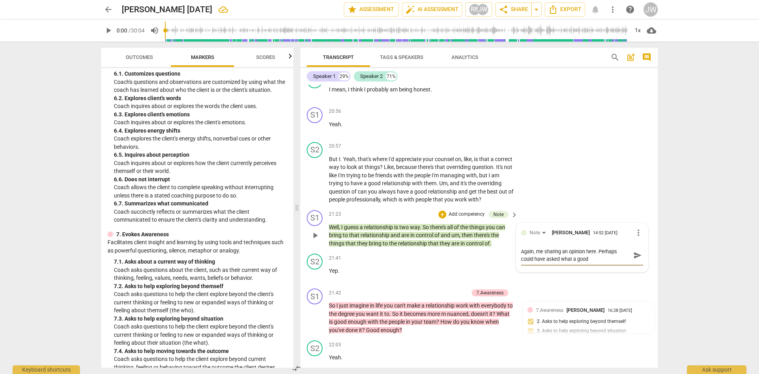
type textarea "Again, me sharing an opinion here. Perhaps could have asked what a good"
type textarea "Again, me sharing an opinion here. Perhaps could have asked what a good r"
type textarea "Again, me sharing an opinion here. Perhaps could have asked what a good re"
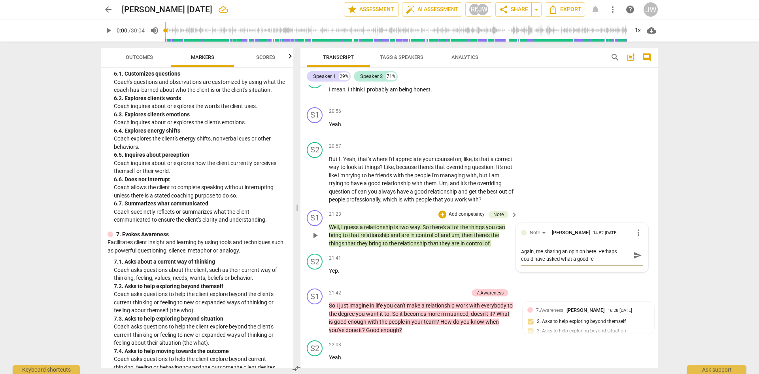
type textarea "Again, me sharing an opinion here. Perhaps could have asked what a good rel"
type textarea "Again, me sharing an opinion here. Perhaps could have asked what a good rela"
type textarea "Again, me sharing an opinion here. Perhaps could have asked what a good relat"
type textarea "Again, me sharing an opinion here. Perhaps could have asked what a good relatiu"
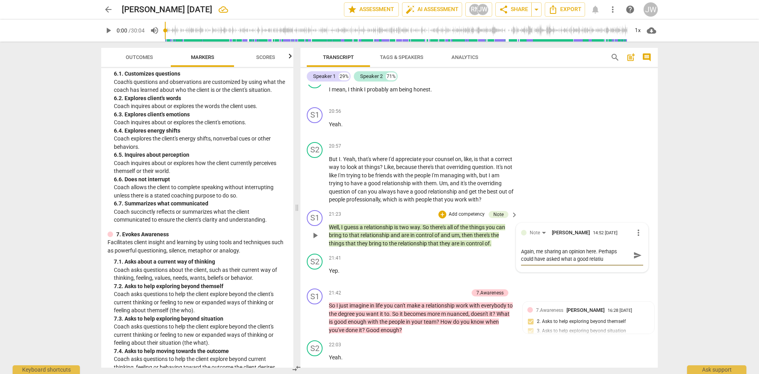
type textarea "Again, me sharing an opinion here. Perhaps could have asked what a good relatiuo"
type textarea "Again, me sharing an opinion here. Perhaps could have asked what a good relatiu…"
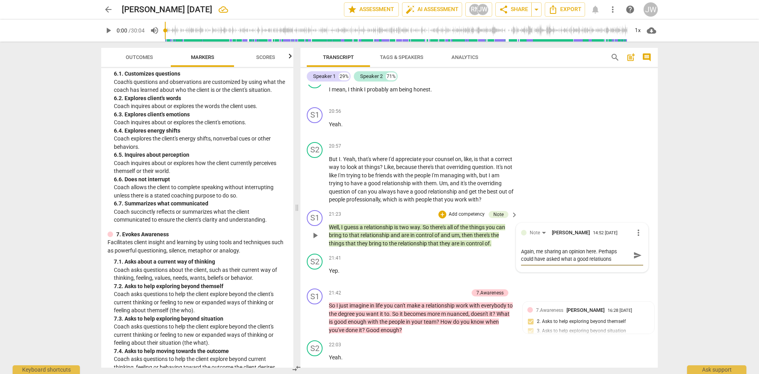
type textarea "Again, me sharing an opinion here. Perhaps could have asked what a good relatiu…"
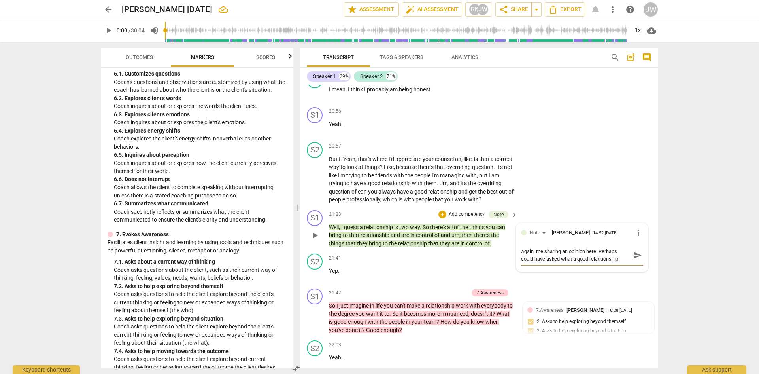
type textarea "Again, me sharing an opinion here. Perhaps could have asked what a good relatiu…"
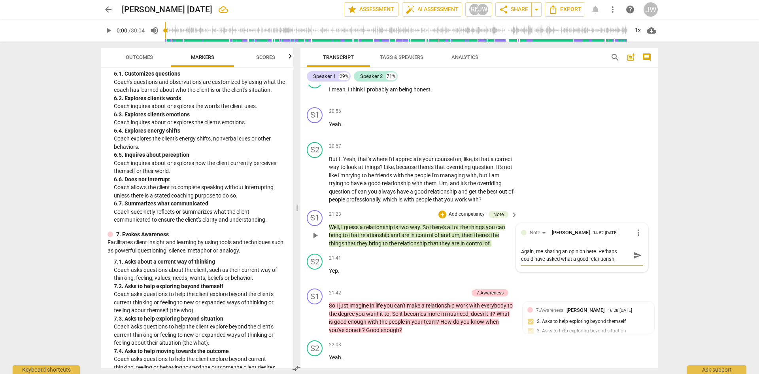
type textarea "Again, me sharing an opinion here. Perhaps could have asked what a good relatiu…"
type textarea "Again, me sharing an opinion here. Perhaps could have asked what a good relatiuo"
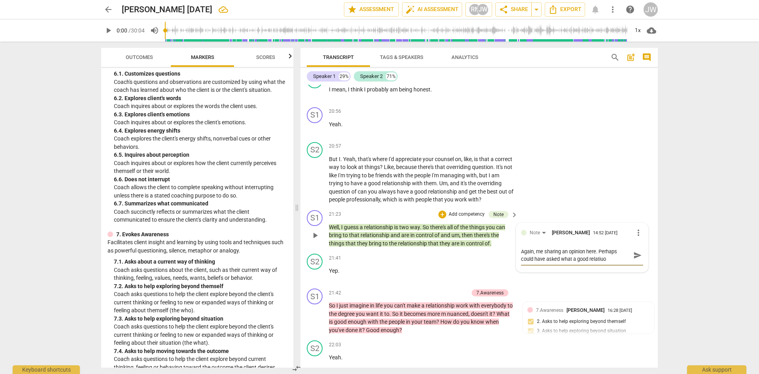
type textarea "Again, me sharing an opinion here. Perhaps could have asked what a good relatiu"
type textarea "Again, me sharing an opinion here. Perhaps could have asked what a good relati"
type textarea "Again, me sharing an opinion here. Perhaps could have asked what a good relatio"
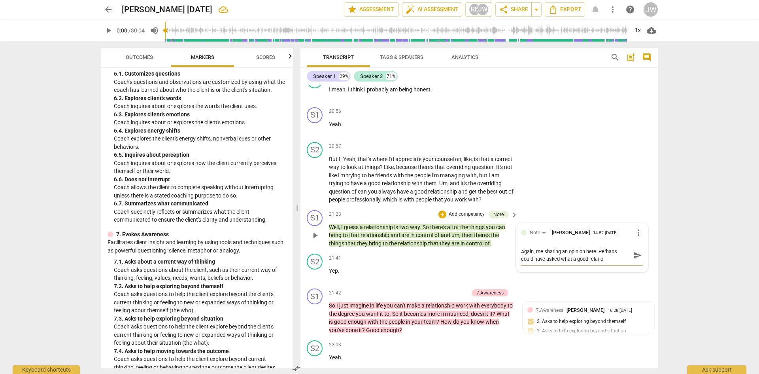
type textarea "Again, me sharing an opinion here. Perhaps could have asked what a good relation"
type textarea "Again, me sharing an opinion here. Perhaps could have asked what a good relatio…"
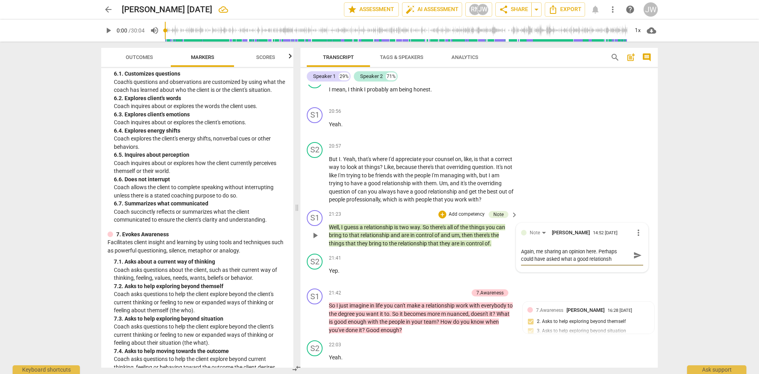
type textarea "Again, me sharing an opinion here. Perhaps could have asked what a good relatio…"
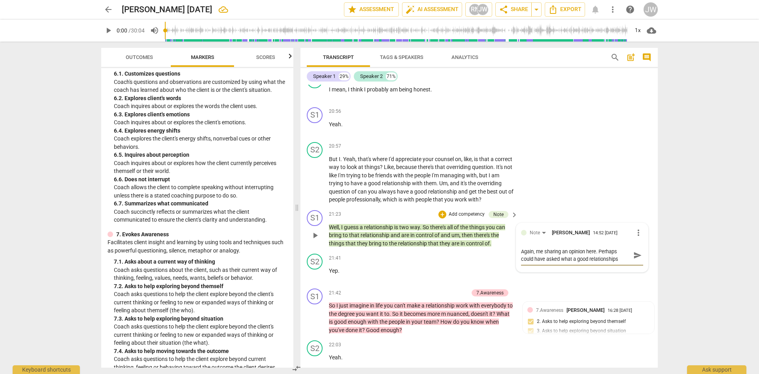
type textarea "Again, me sharing an opinion here. Perhaps could have asked what a good relatio…"
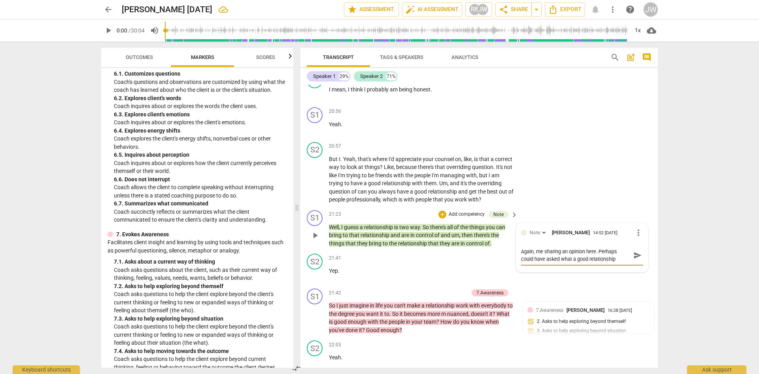
type textarea "Again, me sharing an opinion here. Perhaps could have asked what a good relatio…"
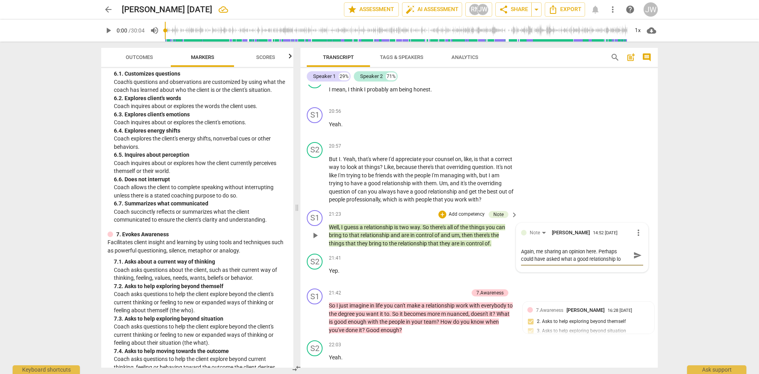
type textarea "Again, me sharing an opinion here. Perhaps could have asked what a good relatio…"
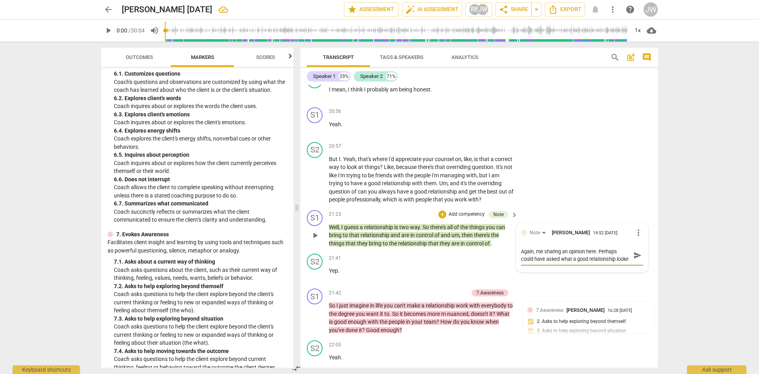
type textarea "Again, me sharing an opinion here. Perhaps could have asked what a good relatio…"
click at [638, 259] on span "send" at bounding box center [637, 258] width 9 height 9
click at [686, 249] on div "arrow_back Scott 3 July Saved edit star Assessment auto_fix_high AI Assessment …" at bounding box center [379, 187] width 759 height 374
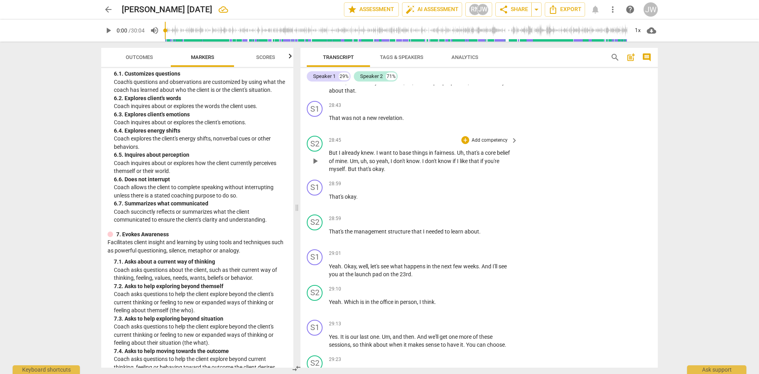
scroll to position [5468, 0]
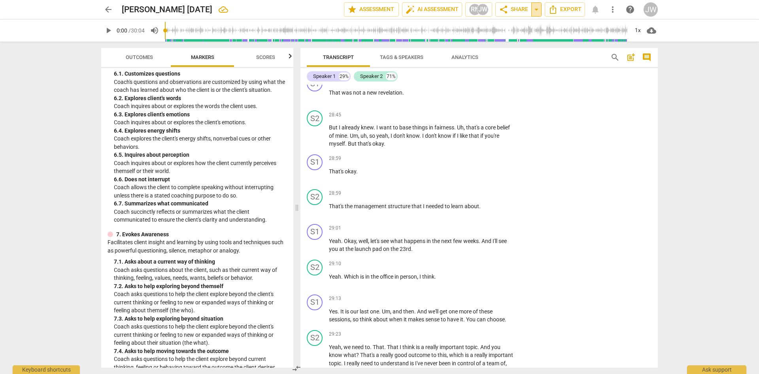
click at [535, 8] on span "arrow_drop_down" at bounding box center [536, 9] width 9 height 9
click at [536, 8] on span "arrow_drop_down" at bounding box center [536, 9] width 9 height 9
click at [527, 11] on span "share Share" at bounding box center [513, 9] width 29 height 9
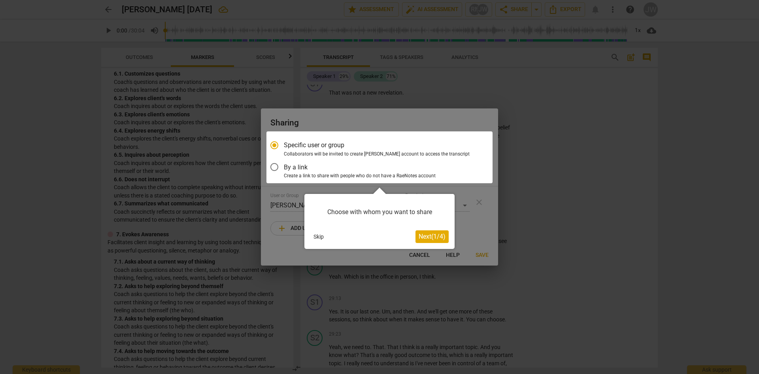
click at [276, 168] on div at bounding box center [379, 157] width 226 height 52
click at [427, 238] on span "Next ( 1 / 4 )" at bounding box center [432, 236] width 27 height 8
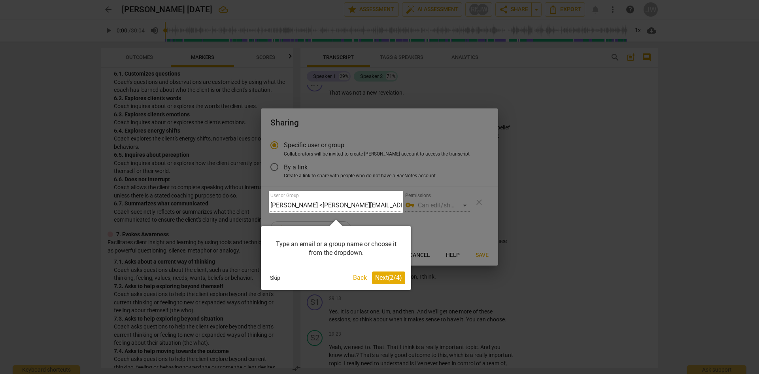
click at [391, 278] on span "Next ( 2 / 4 )" at bounding box center [388, 278] width 27 height 8
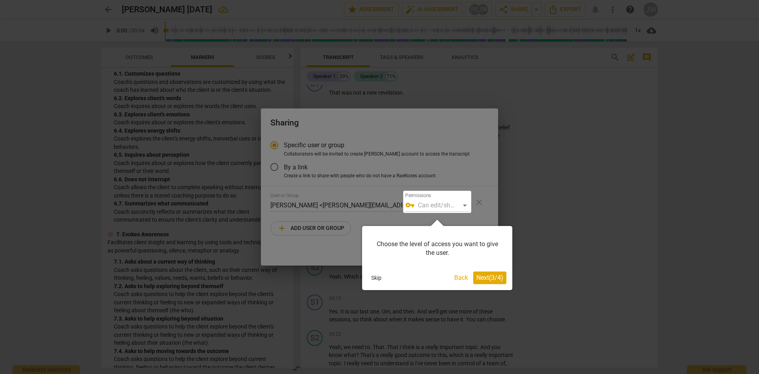
click at [487, 275] on span "Next ( 3 / 4 )" at bounding box center [489, 278] width 27 height 8
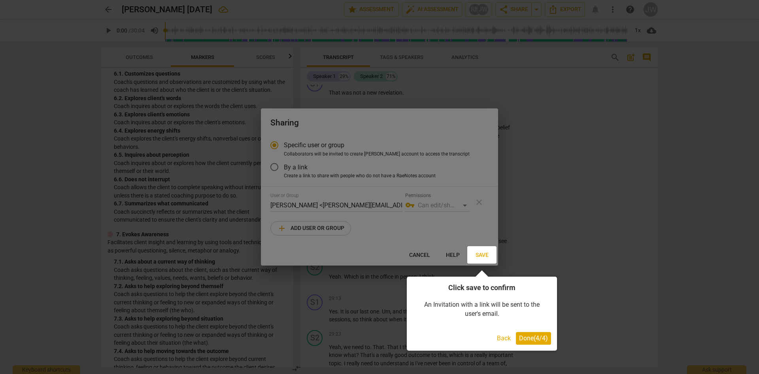
click at [522, 334] on span "Done ( 4 / 4 )" at bounding box center [533, 338] width 29 height 8
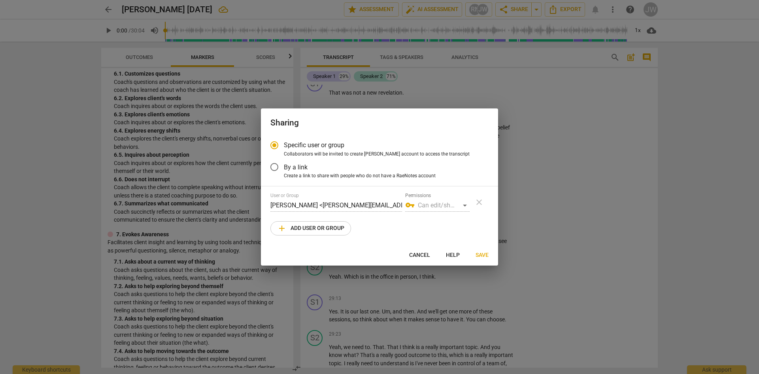
click at [276, 168] on input "By a link" at bounding box center [274, 166] width 19 height 19
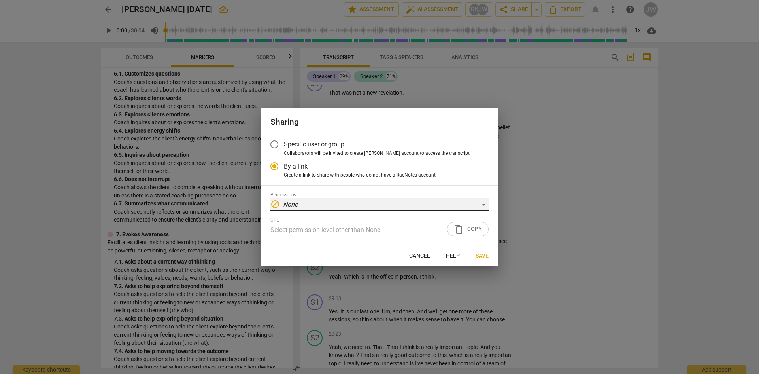
click at [312, 206] on div "block None" at bounding box center [379, 204] width 218 height 13
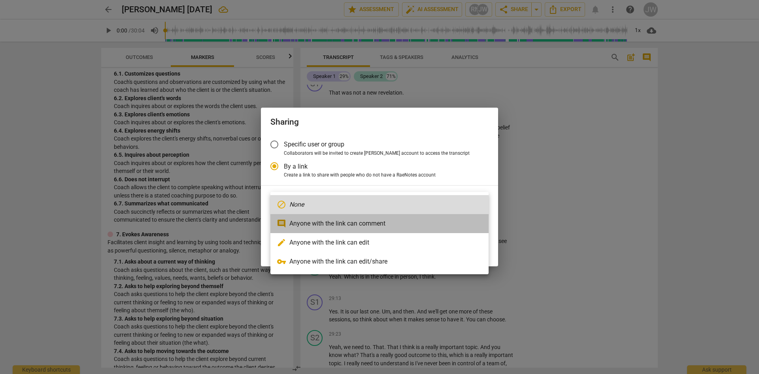
click at [319, 222] on li "comment Anyone with the link can comment" at bounding box center [379, 223] width 218 height 19
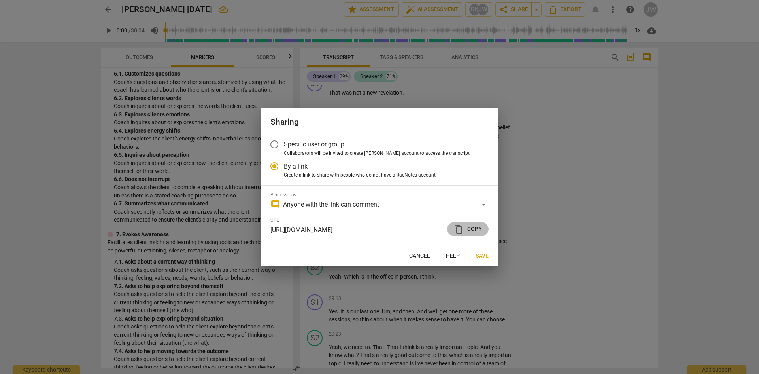
click at [470, 231] on span "content_copy Copy" at bounding box center [468, 228] width 28 height 9
click at [478, 228] on span "content_copy Copy" at bounding box center [468, 228] width 28 height 9
click at [478, 257] on span "Save" at bounding box center [482, 256] width 13 height 8
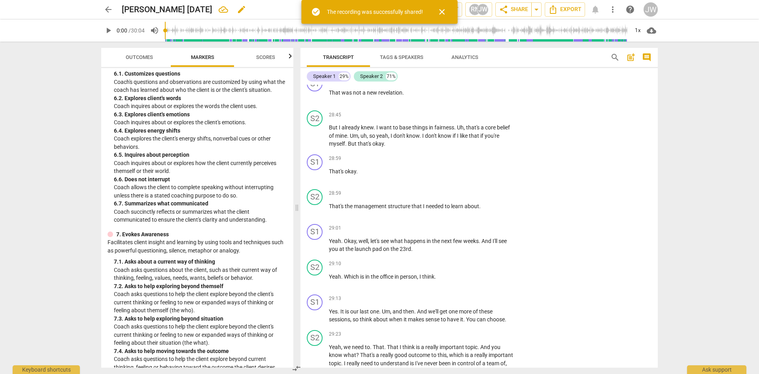
click at [142, 10] on h2 "Scott 3 July" at bounding box center [167, 10] width 91 height 10
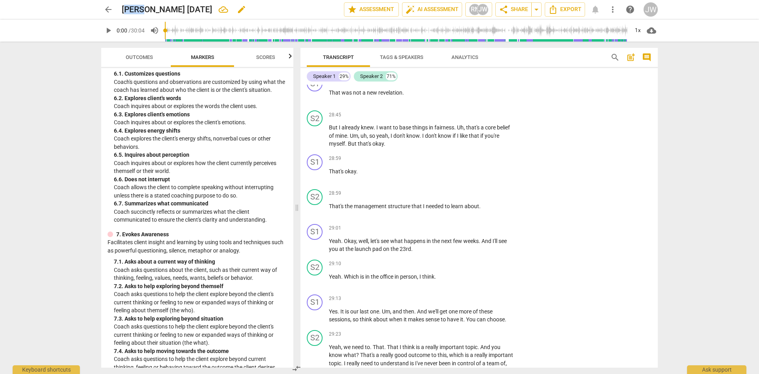
drag, startPoint x: 142, startPoint y: 8, endPoint x: 128, endPoint y: 8, distance: 13.8
click at [128, 8] on h2 "Scott 3 July" at bounding box center [167, 10] width 91 height 10
drag, startPoint x: 165, startPoint y: 9, endPoint x: 144, endPoint y: 7, distance: 21.0
click at [144, 7] on h2 "Scott 3 July" at bounding box center [167, 10] width 91 height 10
click at [147, 10] on h2 "Scott 3 July" at bounding box center [167, 10] width 91 height 10
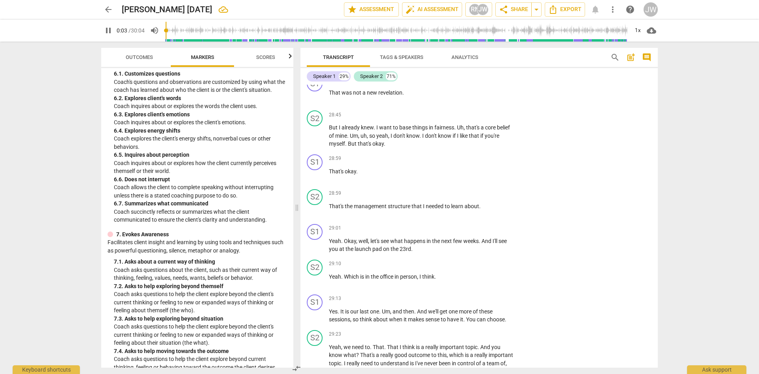
click at [108, 30] on span "pause" at bounding box center [108, 30] width 9 height 9
click at [237, 8] on span "edit" at bounding box center [241, 9] width 9 height 9
drag, startPoint x: 144, startPoint y: 8, endPoint x: 166, endPoint y: 7, distance: 22.5
click at [166, 7] on input "Scott 3 July" at bounding box center [215, 9] width 187 height 15
click at [126, 11] on input "Scott coaching #2" at bounding box center [215, 9] width 187 height 15
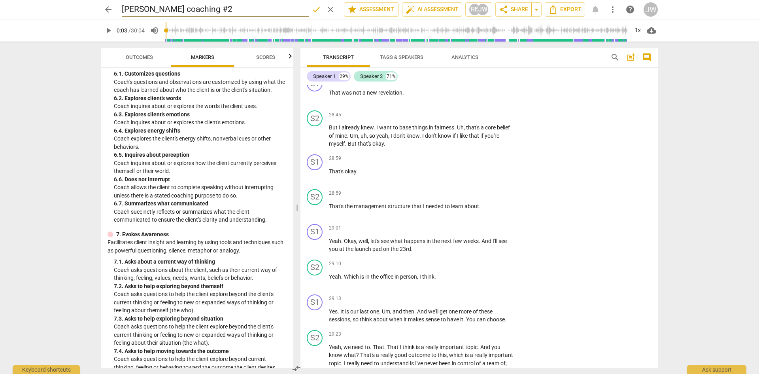
drag, startPoint x: 141, startPoint y: 8, endPoint x: 128, endPoint y: 8, distance: 13.0
click at [128, 8] on input "Scott coaching #2" at bounding box center [215, 9] width 187 height 15
click at [366, 77] on div "Speaker 2" at bounding box center [371, 76] width 23 height 8
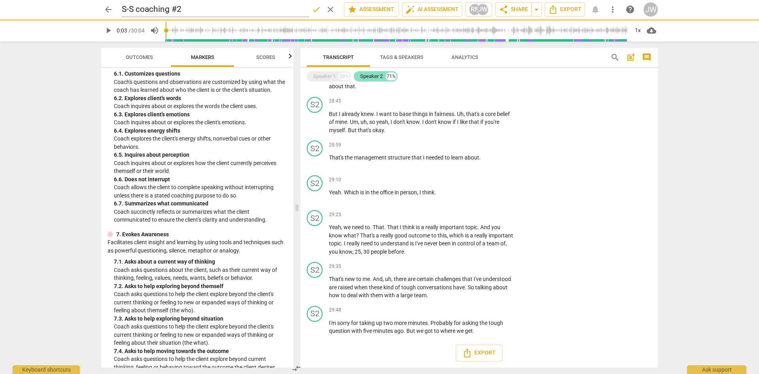
scroll to position [3281, 0]
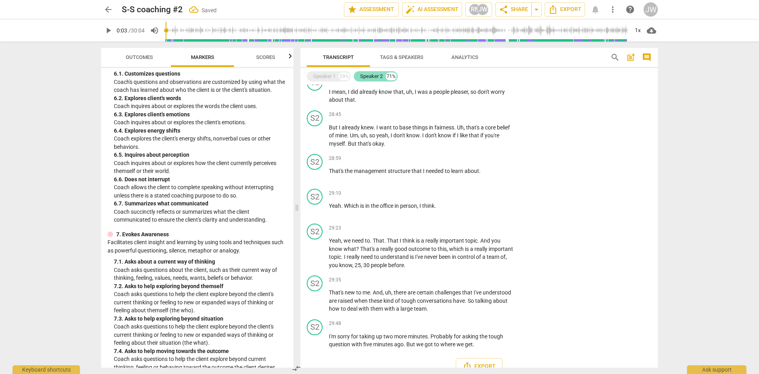
click at [377, 74] on div "Speaker 2" at bounding box center [371, 76] width 23 height 8
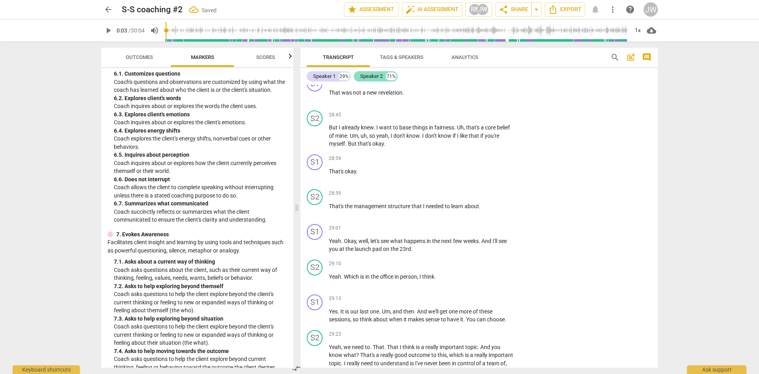
click at [392, 74] on div "71%" at bounding box center [391, 76] width 11 height 8
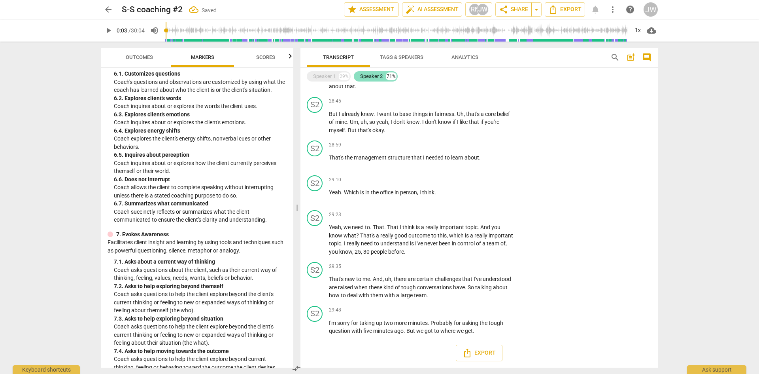
scroll to position [3281, 0]
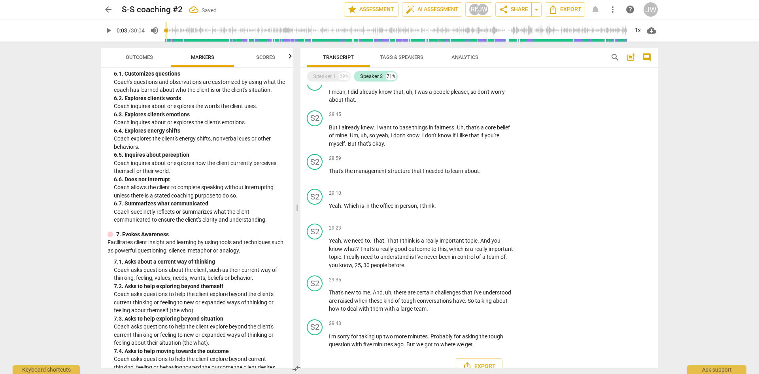
drag, startPoint x: 392, startPoint y: 74, endPoint x: 400, endPoint y: 56, distance: 20.5
click at [400, 56] on span "Tags & Speakers" at bounding box center [401, 57] width 43 height 6
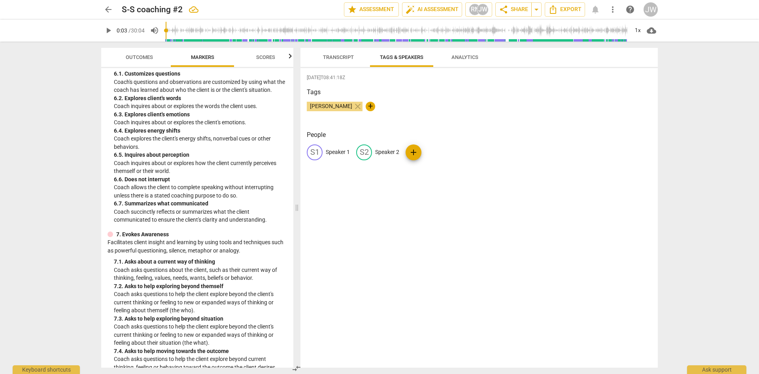
click at [333, 151] on p "Speaker 1" at bounding box center [338, 152] width 24 height 8
click at [432, 147] on div "edit Speaker 2" at bounding box center [429, 152] width 43 height 16
click at [536, 143] on div "People CO Coach edit Client delete add" at bounding box center [479, 151] width 345 height 43
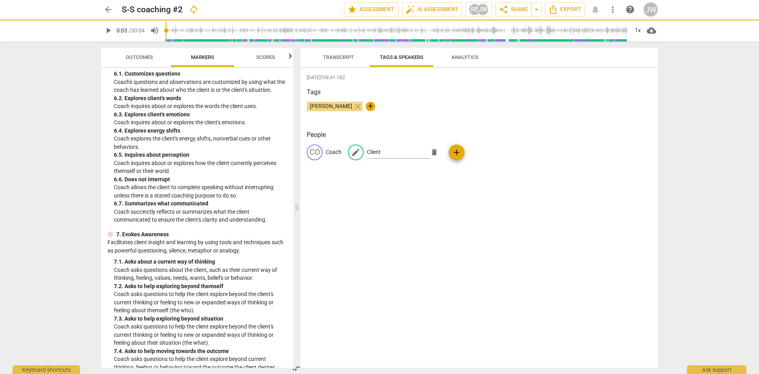
click at [339, 56] on span "Transcript" at bounding box center [338, 57] width 31 height 6
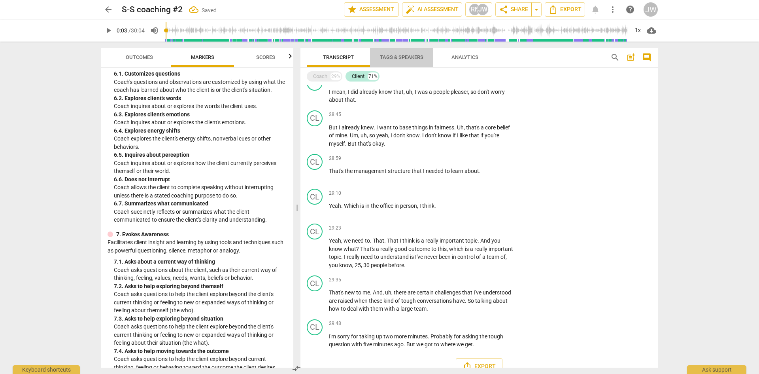
click at [409, 58] on span "Tags & Speakers" at bounding box center [401, 57] width 43 height 6
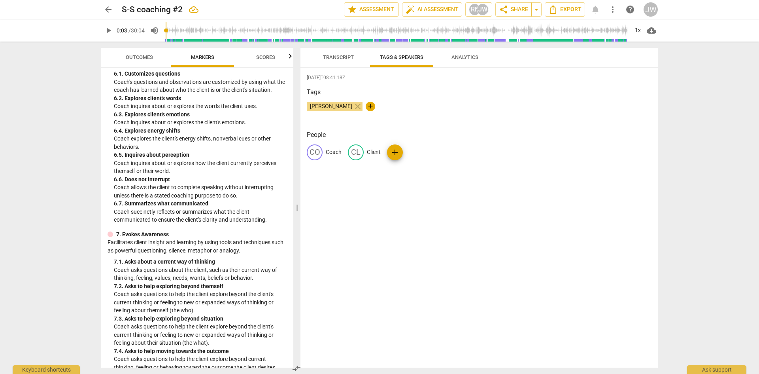
click at [466, 58] on span "Analytics" at bounding box center [464, 57] width 27 height 6
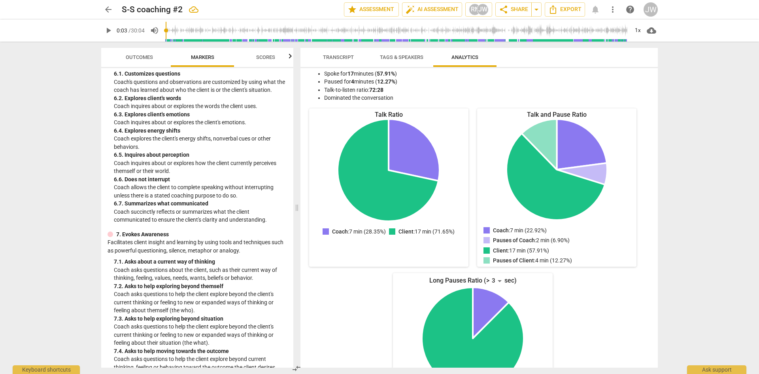
scroll to position [0, 0]
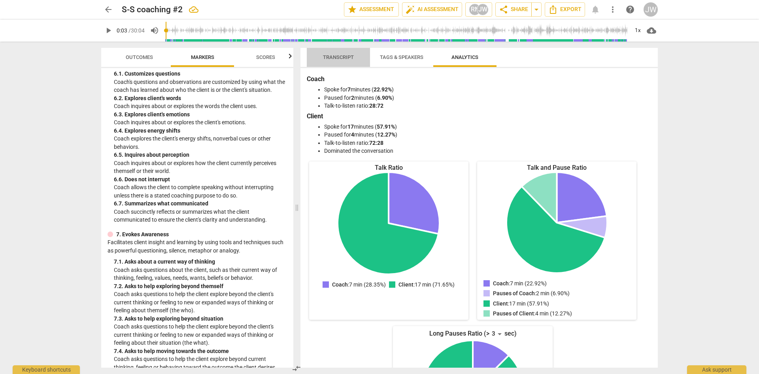
click at [340, 50] on button "Transcript" at bounding box center [338, 57] width 63 height 19
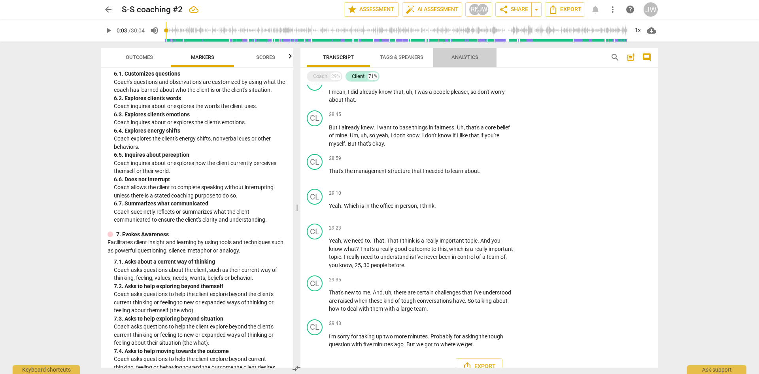
click at [454, 59] on span "Analytics" at bounding box center [464, 57] width 27 height 6
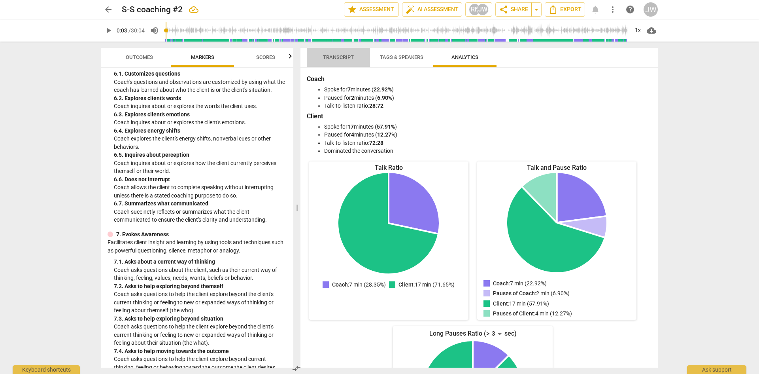
click at [339, 58] on span "Transcript" at bounding box center [338, 57] width 31 height 6
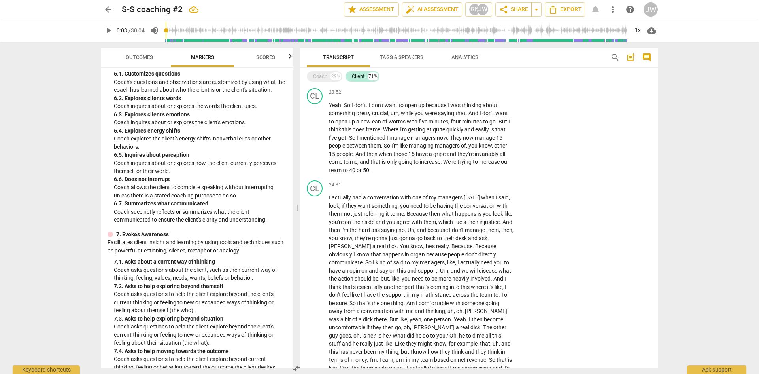
scroll to position [2688, 0]
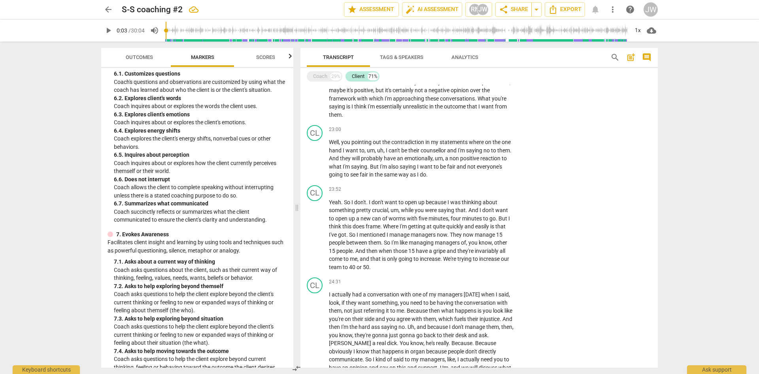
drag, startPoint x: 703, startPoint y: 106, endPoint x: 680, endPoint y: 78, distance: 36.2
click at [703, 106] on div "arrow_back S-S coaching #2 edit star Assessment auto_fix_high AI Assessment RN …" at bounding box center [379, 187] width 759 height 374
click at [514, 11] on span "share Share" at bounding box center [513, 9] width 29 height 9
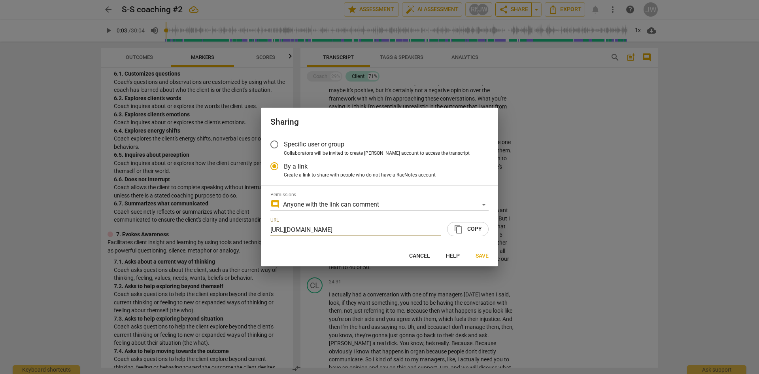
scroll to position [0, 37]
click at [477, 232] on span "content_copy Copy" at bounding box center [468, 228] width 28 height 9
click at [463, 232] on span "content_copy" at bounding box center [458, 228] width 9 height 9
click at [481, 253] on span "Save" at bounding box center [482, 256] width 13 height 8
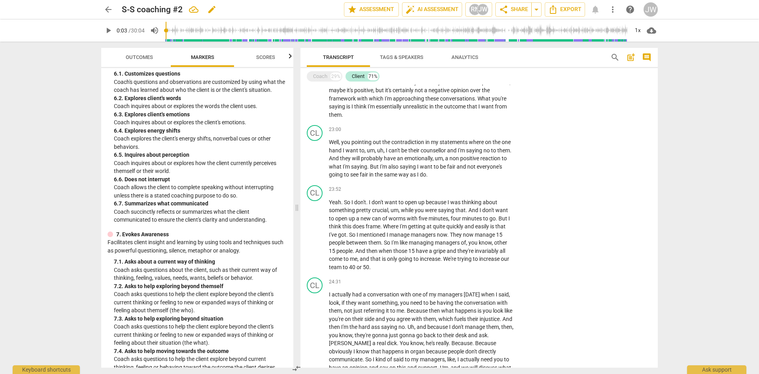
click at [129, 11] on h2 "S-S coaching #2" at bounding box center [152, 10] width 61 height 10
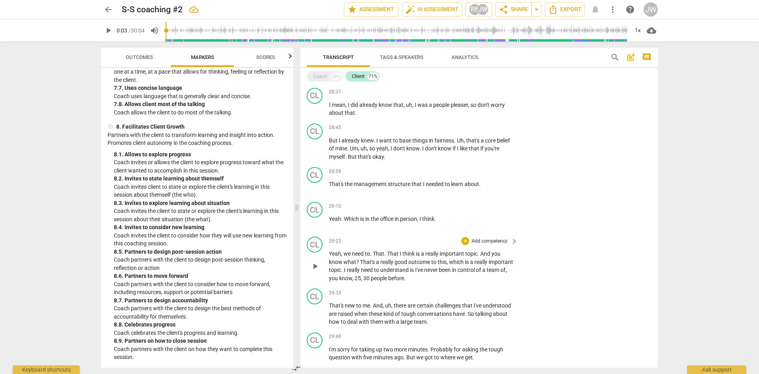
scroll to position [3295, 0]
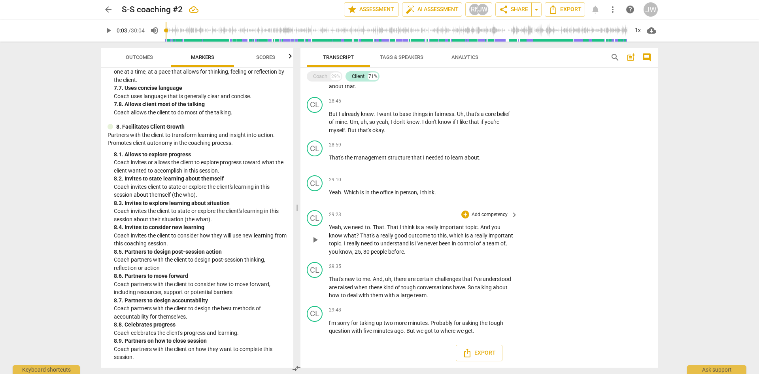
click at [447, 238] on p "Yeah , we need to . That . That I think is a really important topic . And you k…" at bounding box center [421, 239] width 185 height 32
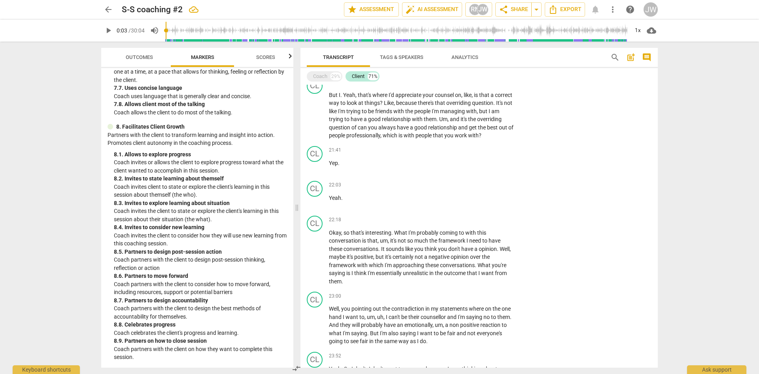
scroll to position [2504, 0]
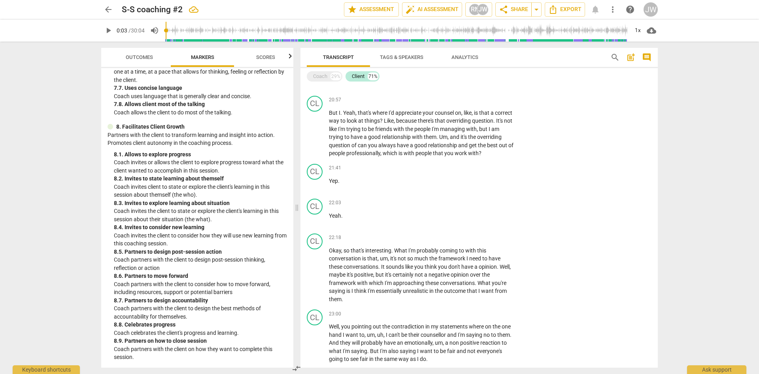
click at [396, 57] on span "Tags & Speakers" at bounding box center [401, 57] width 43 height 6
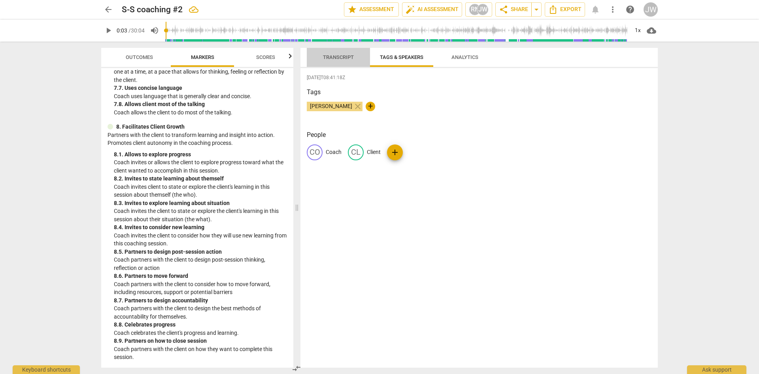
click at [348, 55] on span "Transcript" at bounding box center [338, 57] width 31 height 6
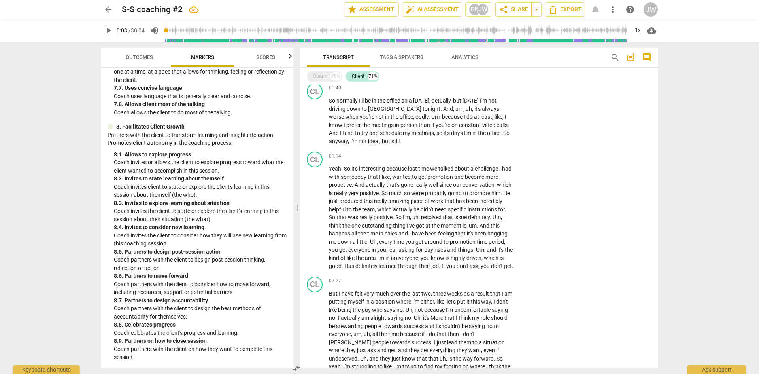
scroll to position [0, 0]
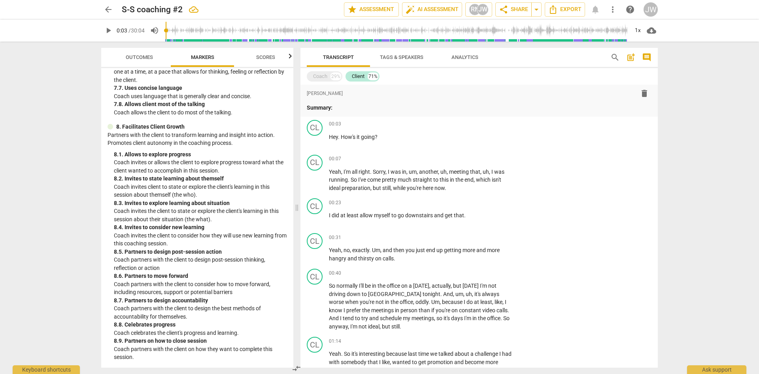
click at [112, 8] on span "arrow_back" at bounding box center [108, 9] width 9 height 9
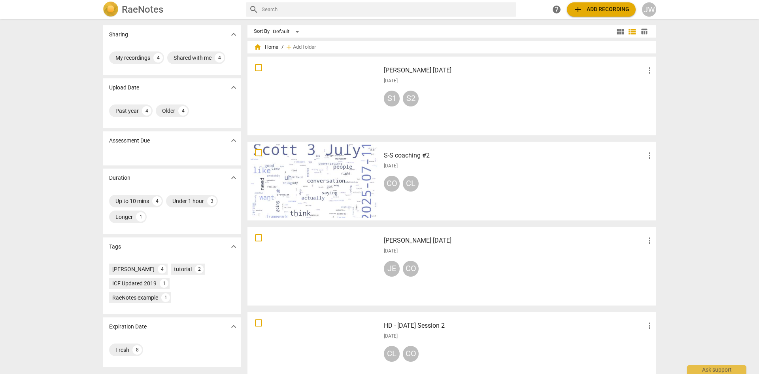
click at [313, 181] on div at bounding box center [313, 180] width 127 height 73
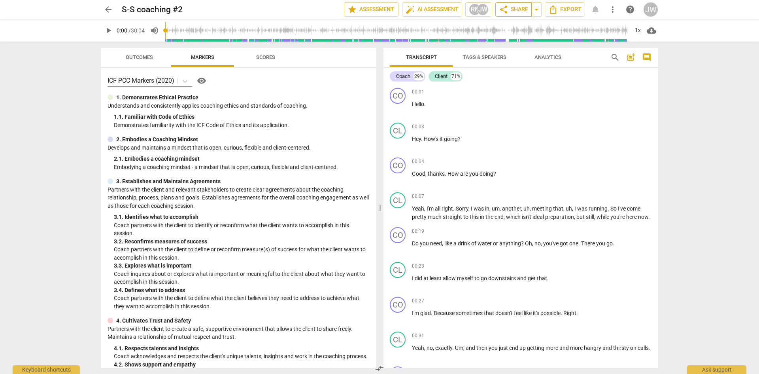
click at [519, 7] on span "share Share" at bounding box center [513, 9] width 29 height 9
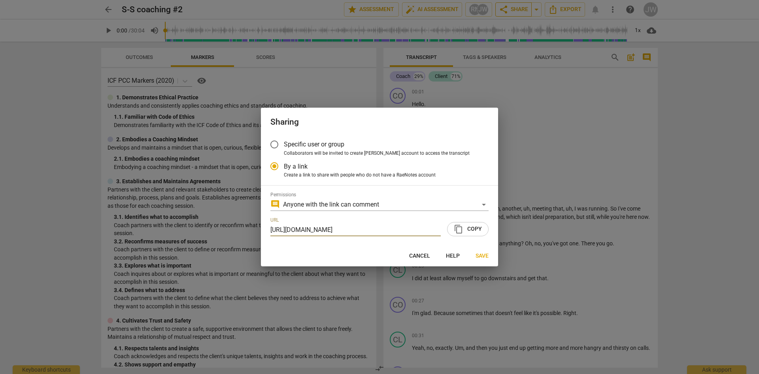
scroll to position [0, 37]
click at [707, 155] on div at bounding box center [379, 187] width 759 height 374
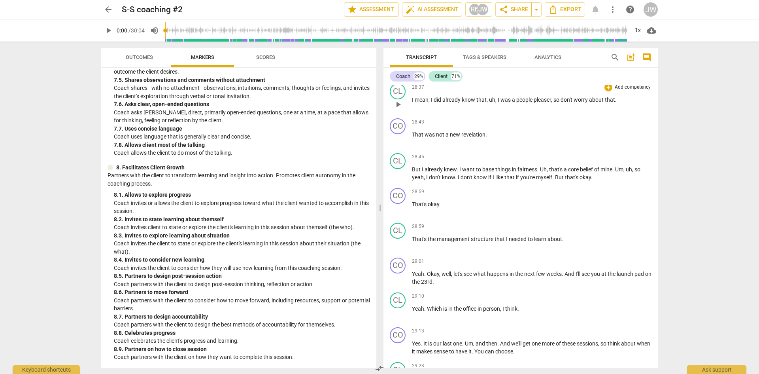
scroll to position [4804, 0]
